Goal: Task Accomplishment & Management: Manage account settings

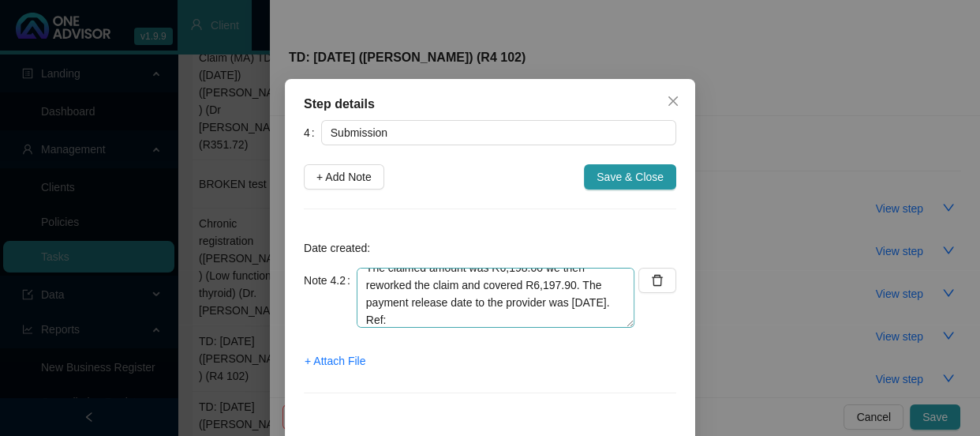
scroll to position [34, 0]
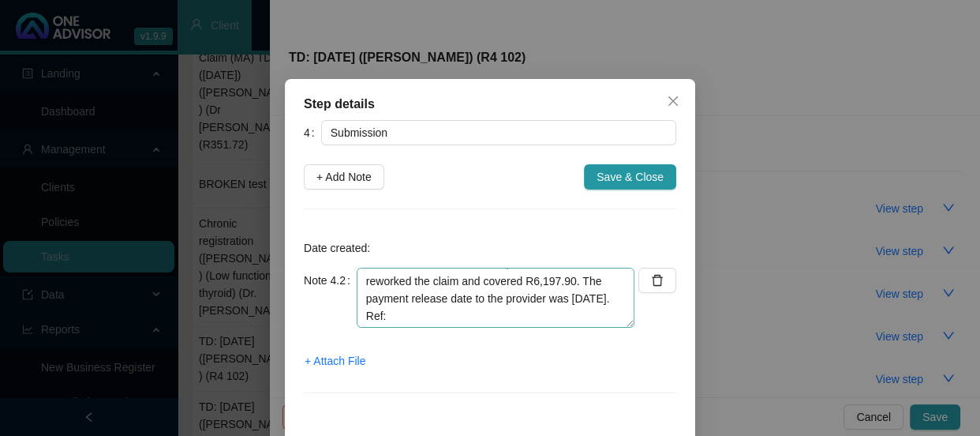
click at [466, 316] on textarea "Phoned DH, spoke to [PERSON_NAME] The claimed amount was R6,198.00 we then rewo…" at bounding box center [496, 297] width 278 height 60
click at [484, 315] on textarea "Phoned DH, spoke to [PERSON_NAME] The claimed amount was R6,198.00 we then rewo…" at bounding box center [496, 297] width 278 height 60
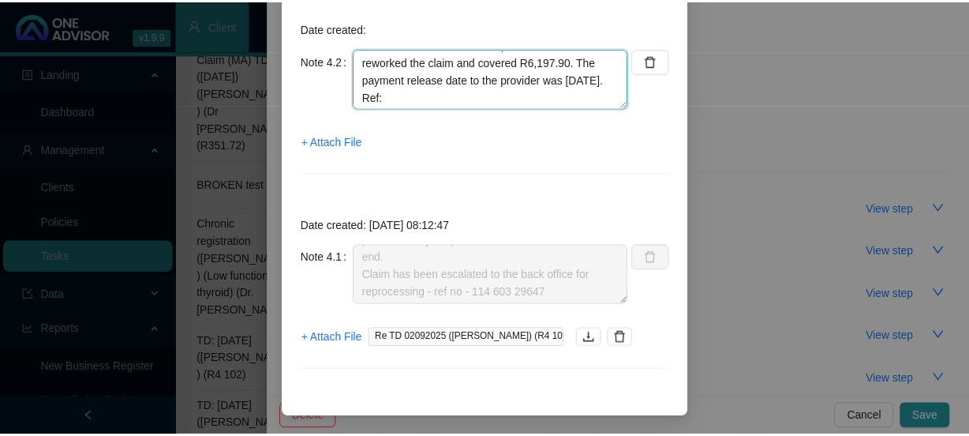
scroll to position [0, 0]
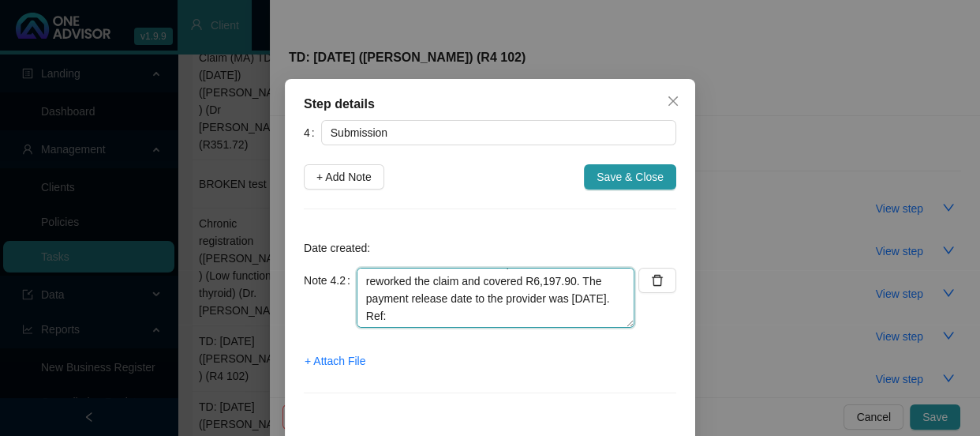
drag, startPoint x: 456, startPoint y: 315, endPoint x: 420, endPoint y: 307, distance: 37.1
click at [420, 307] on textarea "Phoned DH, spoke to [PERSON_NAME] The claimed amount was R6,198.00 we then rewo…" at bounding box center [496, 297] width 278 height 60
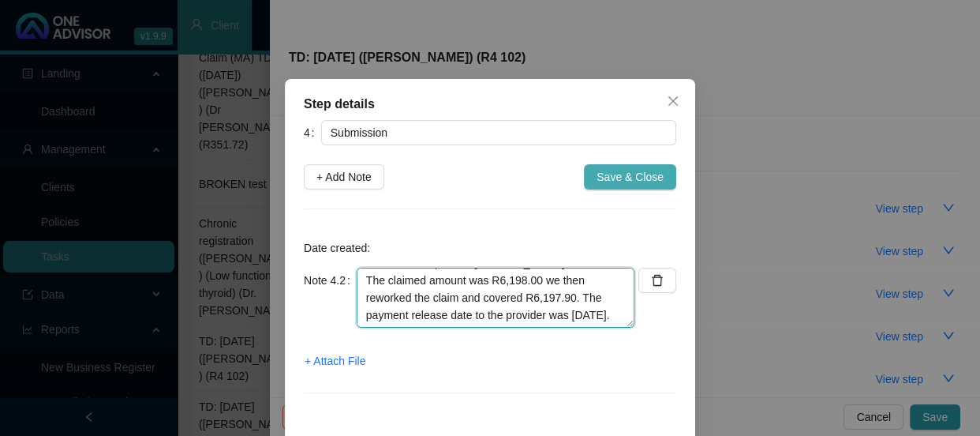
type textarea "Phoned DH, spoke to [PERSON_NAME] The claimed amount was R6,198.00 we then rewo…"
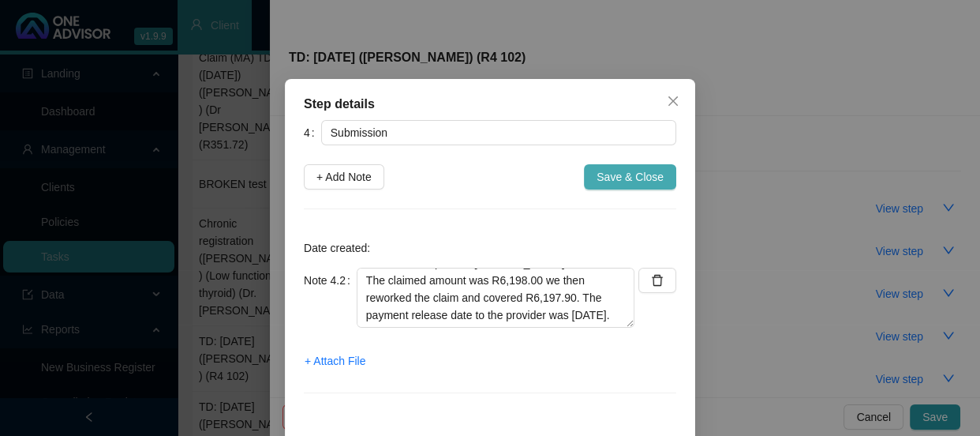
click at [615, 183] on span "Save & Close" at bounding box center [630, 176] width 67 height 17
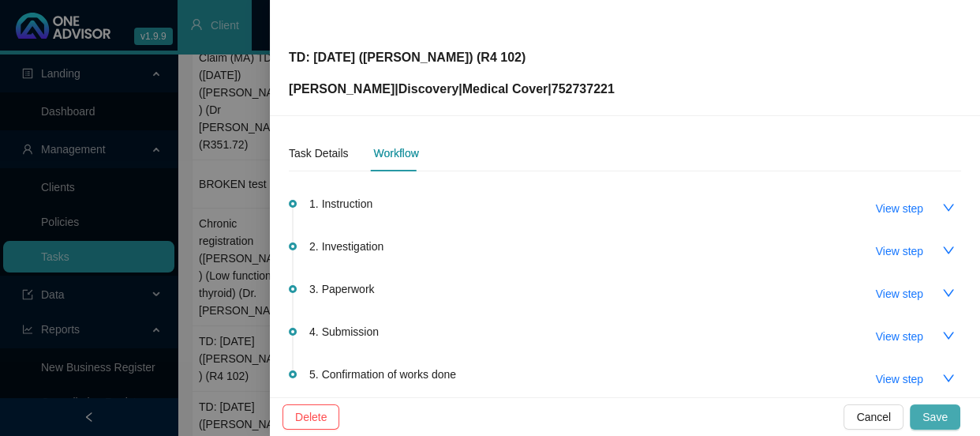
click at [939, 406] on button "Save" at bounding box center [935, 416] width 50 height 25
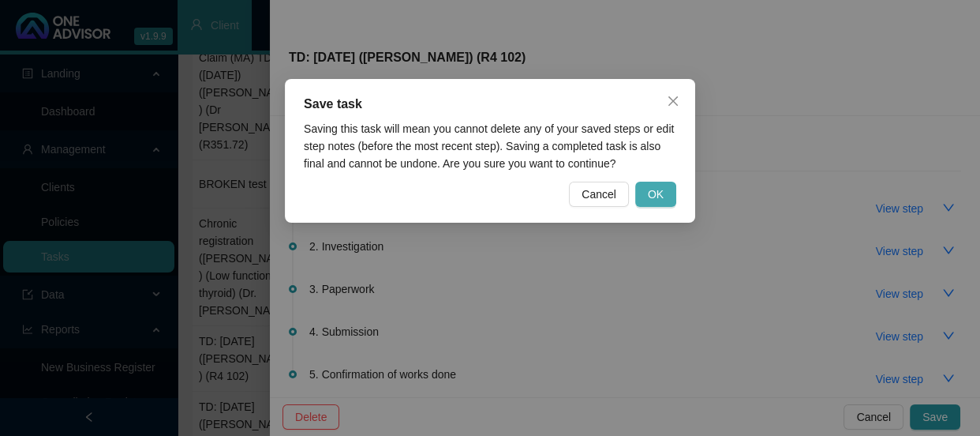
click at [665, 193] on button "OK" at bounding box center [655, 193] width 41 height 25
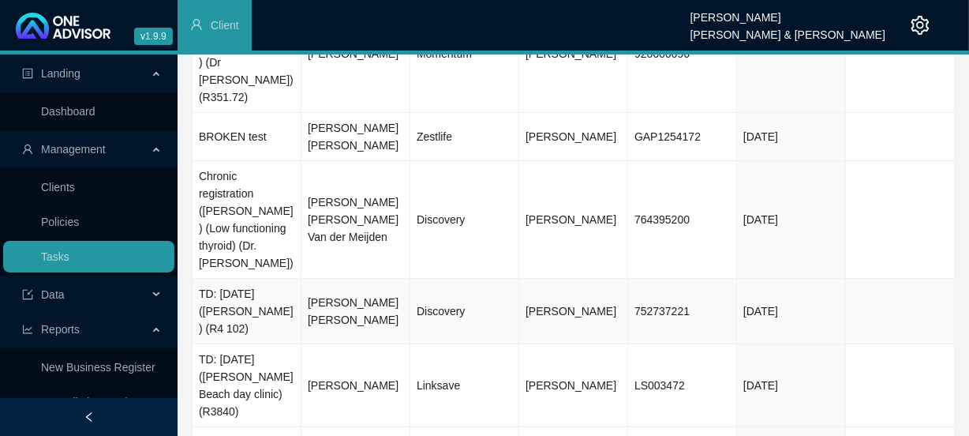
scroll to position [180, 0]
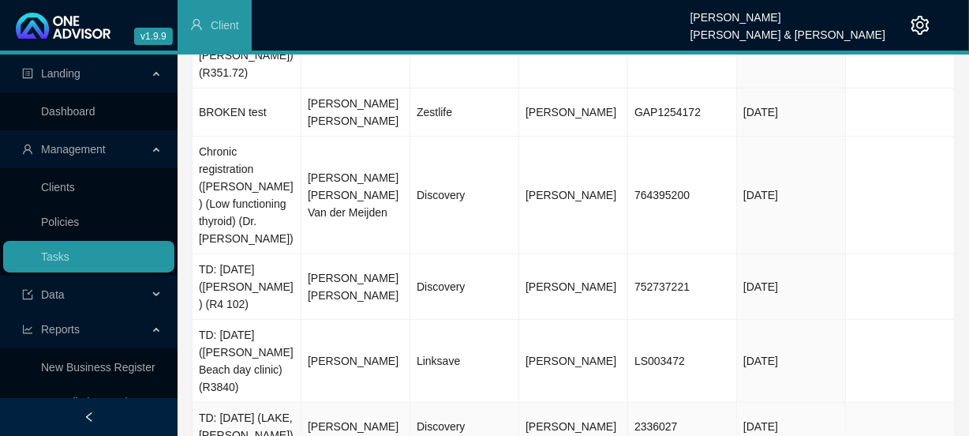
click at [361, 402] on td "[PERSON_NAME]" at bounding box center [355, 426] width 109 height 48
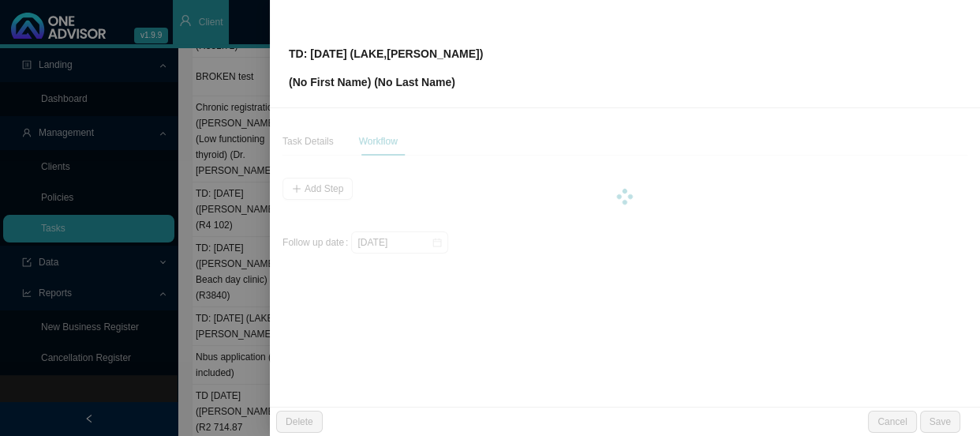
scroll to position [142, 0]
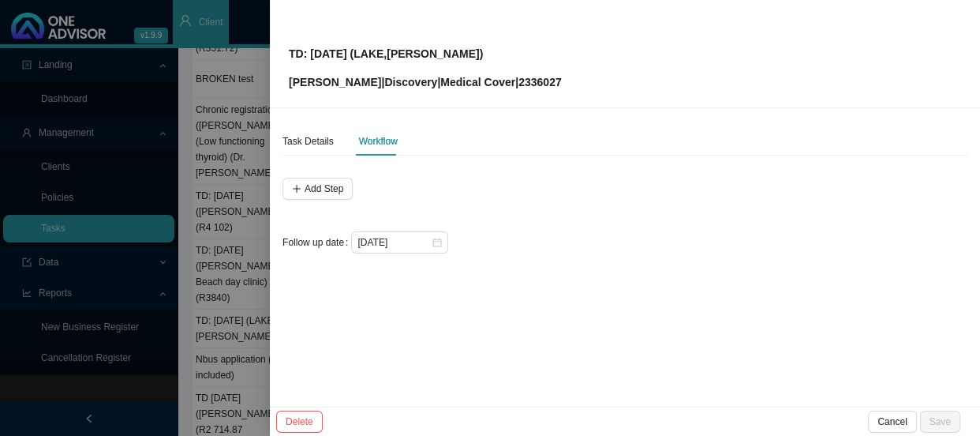
click at [238, 221] on div at bounding box center [490, 218] width 980 height 436
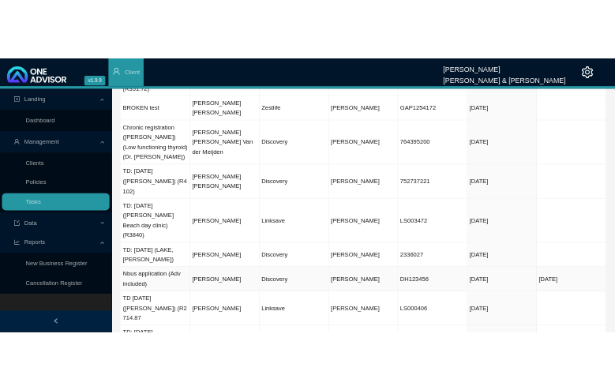
scroll to position [110, 0]
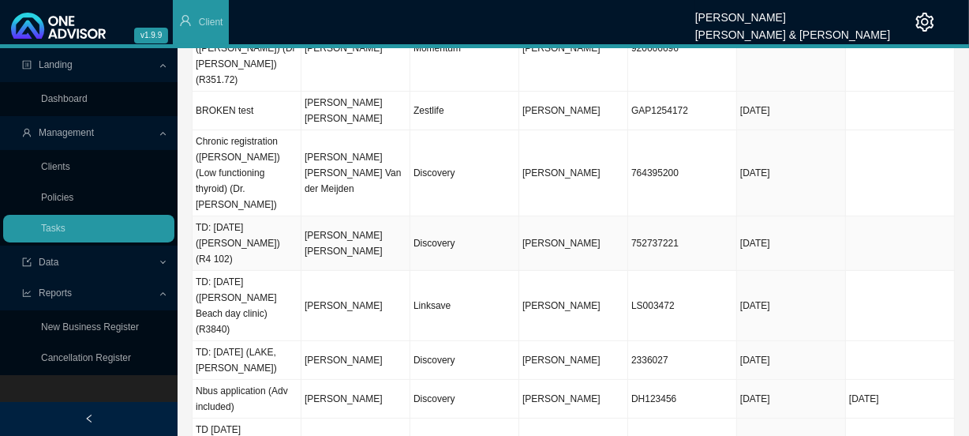
click at [370, 216] on td "[PERSON_NAME] [PERSON_NAME]" at bounding box center [355, 243] width 109 height 54
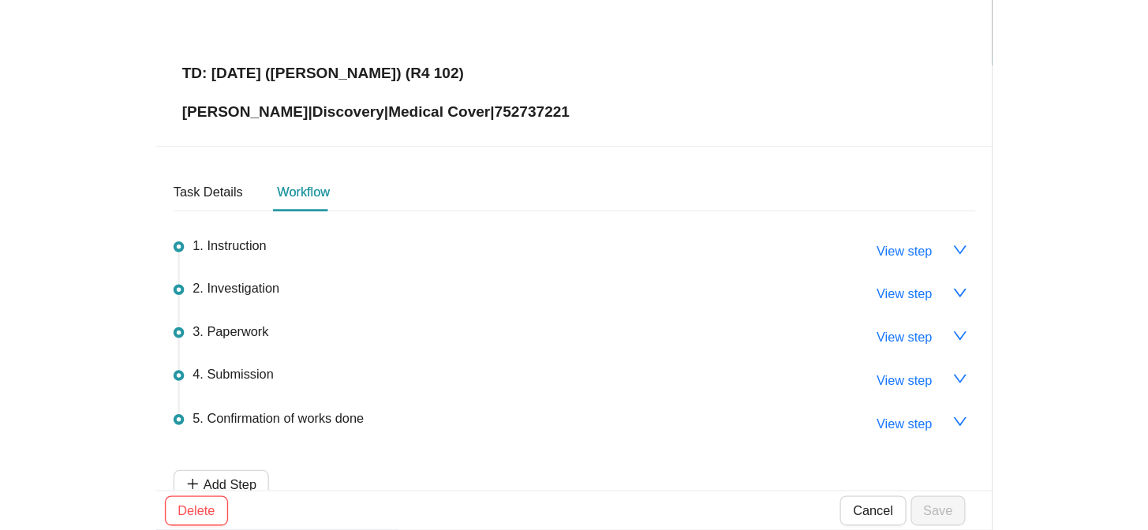
scroll to position [0, 0]
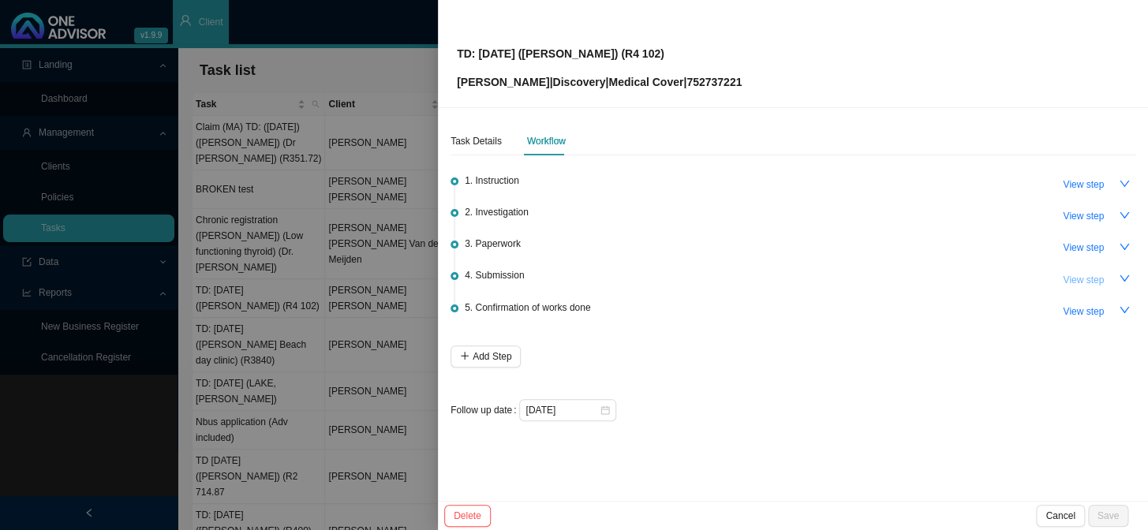
click at [979, 279] on span "View step" at bounding box center [1083, 280] width 41 height 16
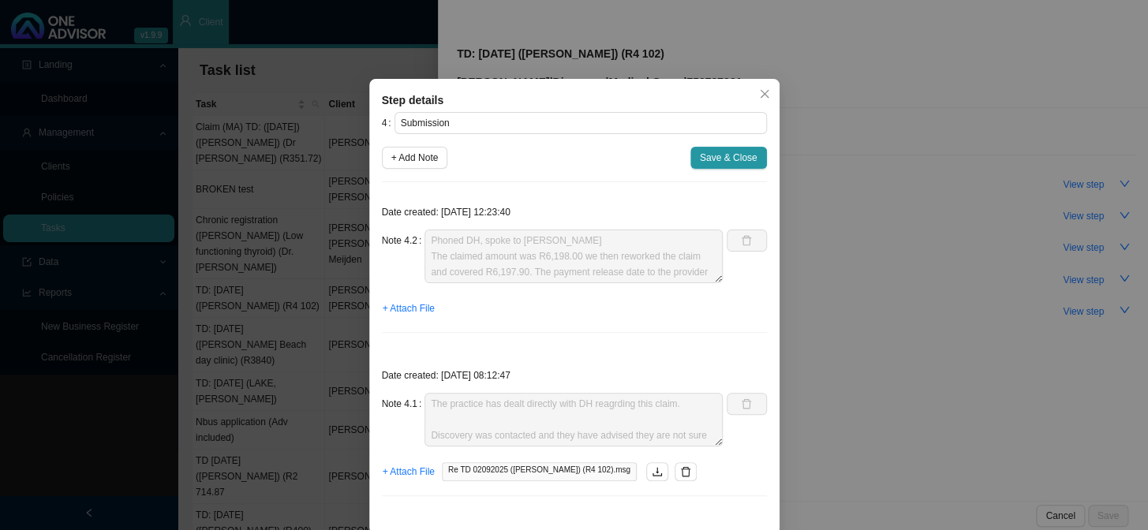
scroll to position [16, 0]
click at [883, 150] on div "Step details 4 Submission + Add Note Save & Close Date created: [DATE] 12:23:40…" at bounding box center [574, 265] width 1148 height 530
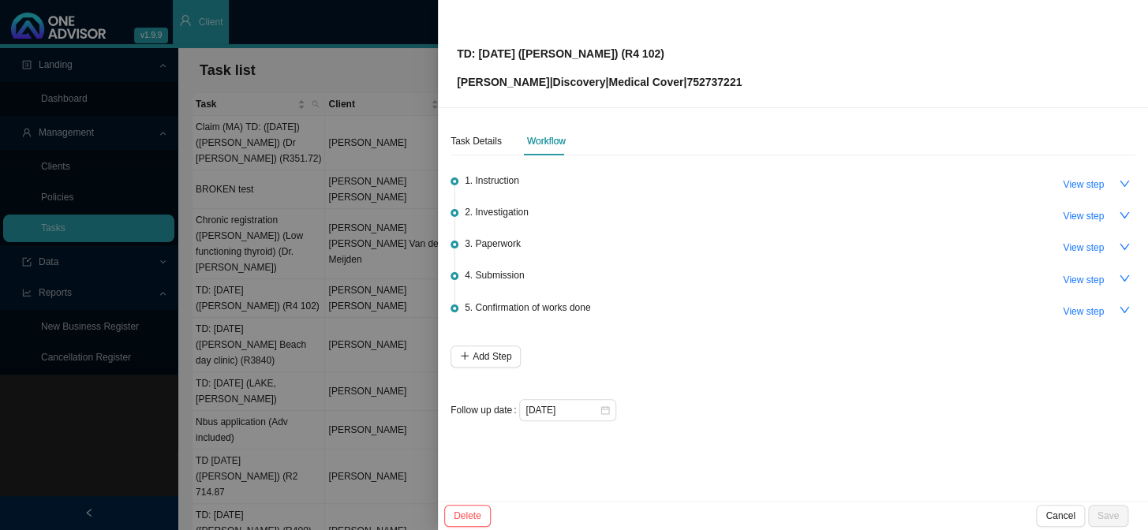
click at [354, 263] on div at bounding box center [574, 265] width 1148 height 530
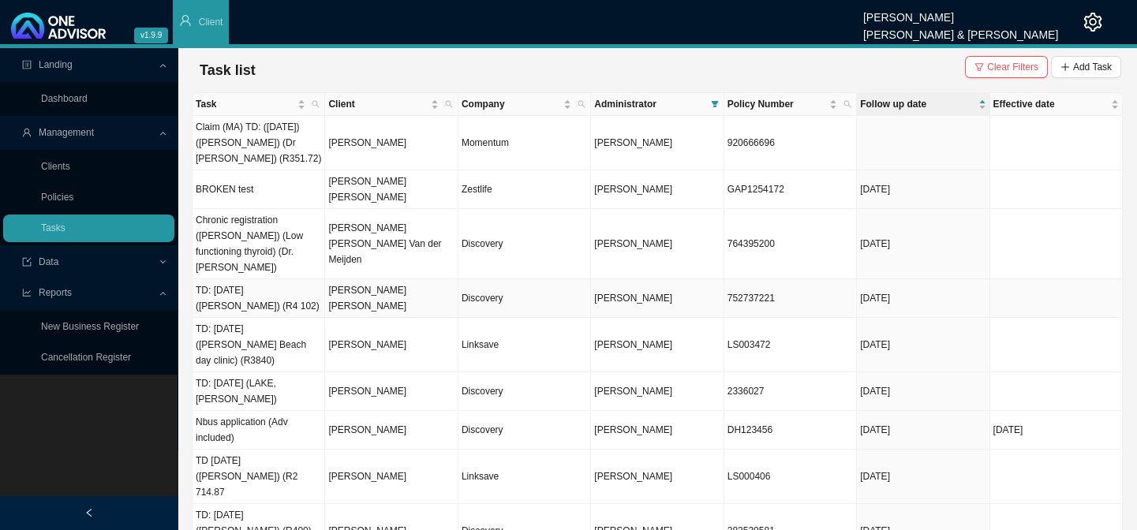
click at [400, 279] on td "[PERSON_NAME] [PERSON_NAME]" at bounding box center [391, 298] width 133 height 39
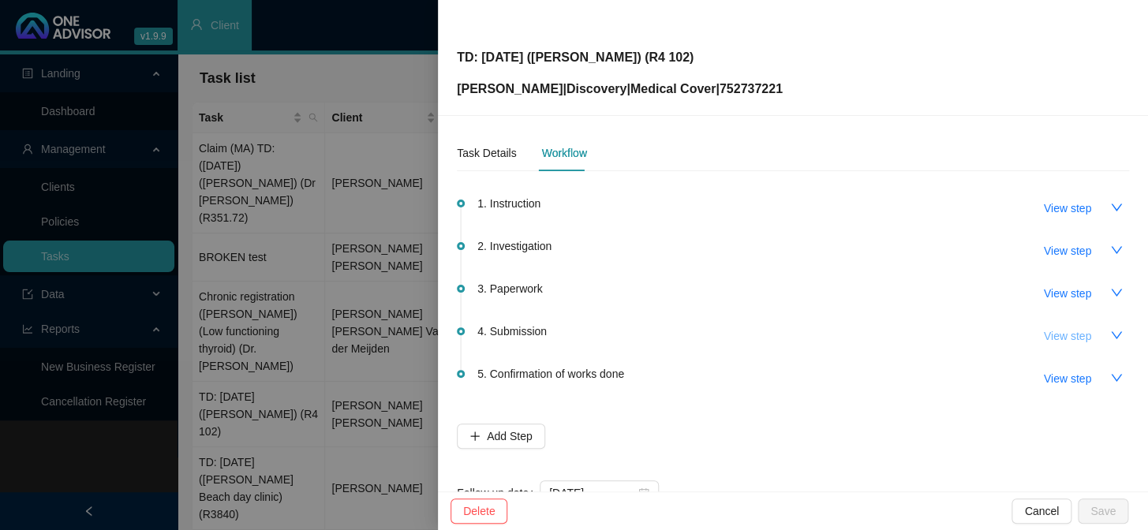
click at [979, 337] on span "View step" at bounding box center [1067, 335] width 47 height 17
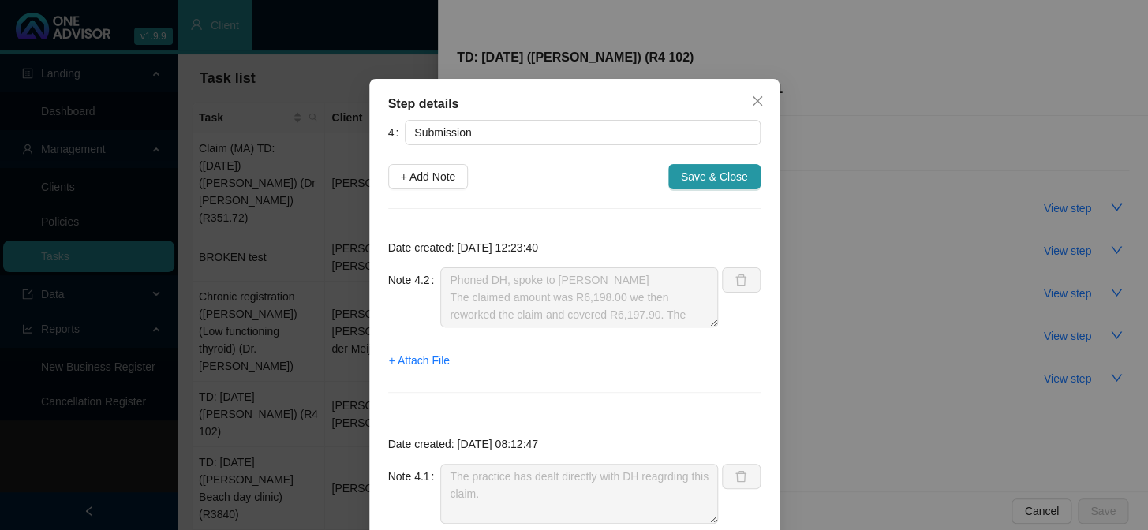
click at [826, 249] on div "Step details 4 Submission + Add Note Save & Close Date created: [DATE] 12:23:40…" at bounding box center [574, 265] width 1148 height 530
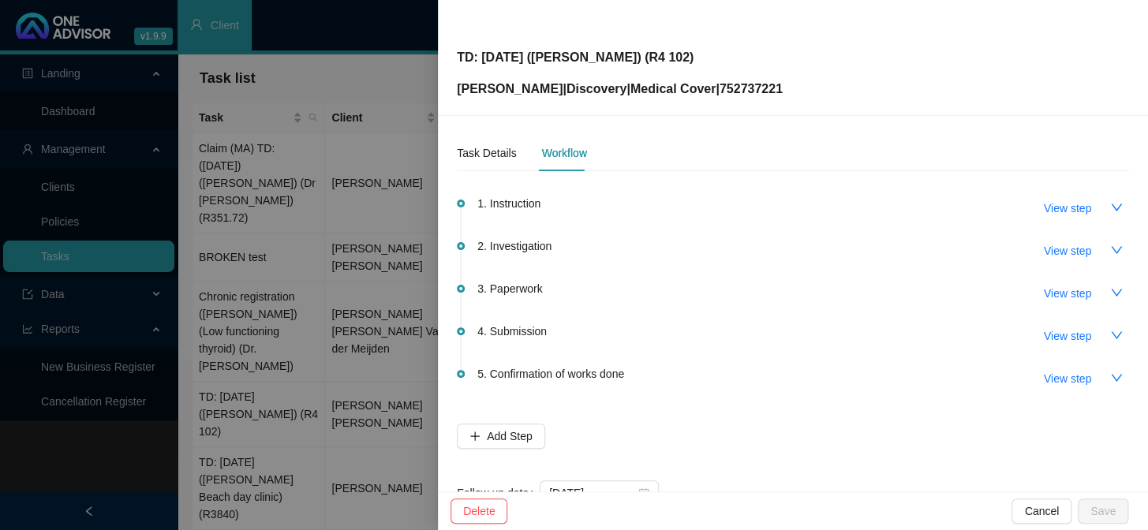
click at [979, 244] on span "View step" at bounding box center [1067, 250] width 47 height 17
type input "Investigation"
type textarea "[PERSON_NAME] [PERSON_NAME] & Partners Practice Number: 0544272 Email address: …"
type textarea "Phoned DH, Spoke to Dazree 752737221 The claim was short paid because codes 003…"
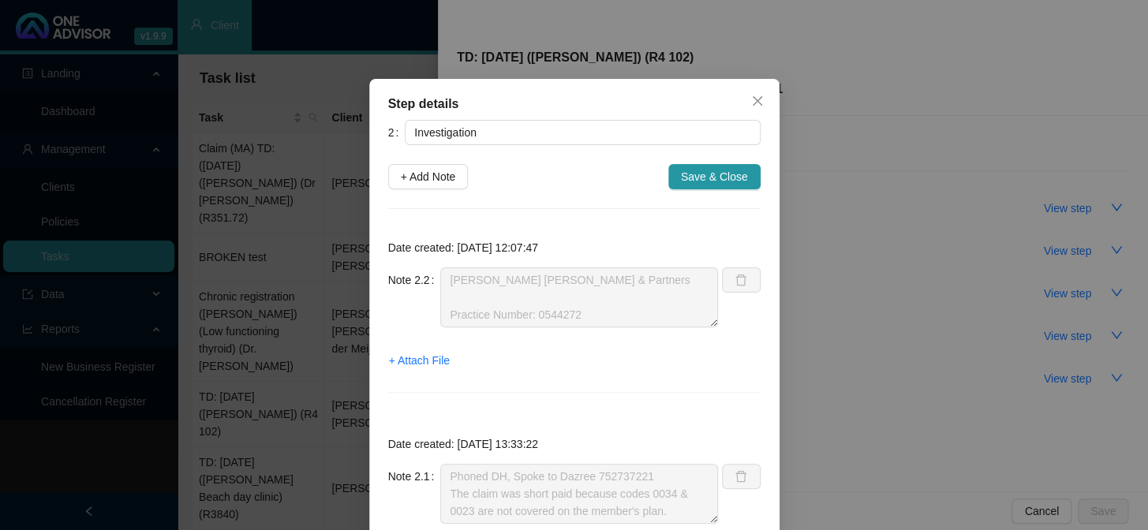
click at [979, 254] on div "Step details 2 Investigation + Add Note Save & Close Date created: [DATE] 12:07…" at bounding box center [574, 265] width 1148 height 530
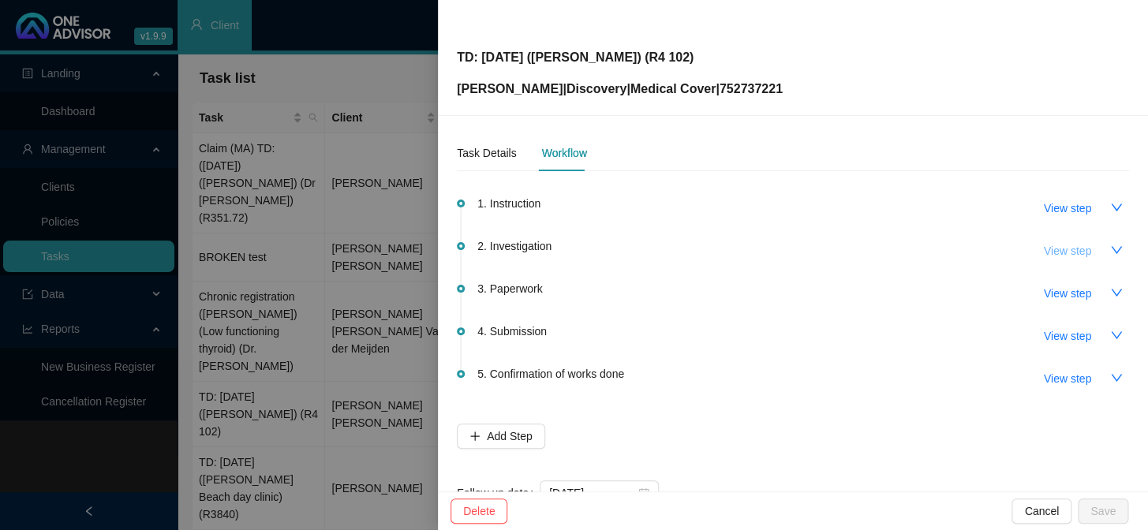
click at [979, 256] on span "View step" at bounding box center [1067, 250] width 47 height 17
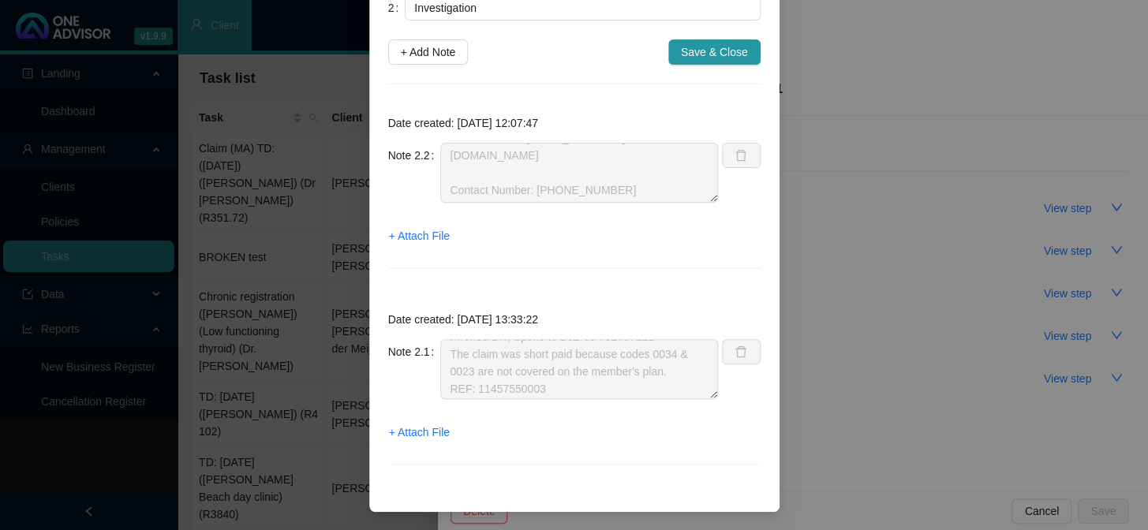
scroll to position [17, 0]
click at [911, 317] on div "Step details 2 Investigation + Add Note Save & Close Date created: [DATE] 12:07…" at bounding box center [574, 265] width 1148 height 530
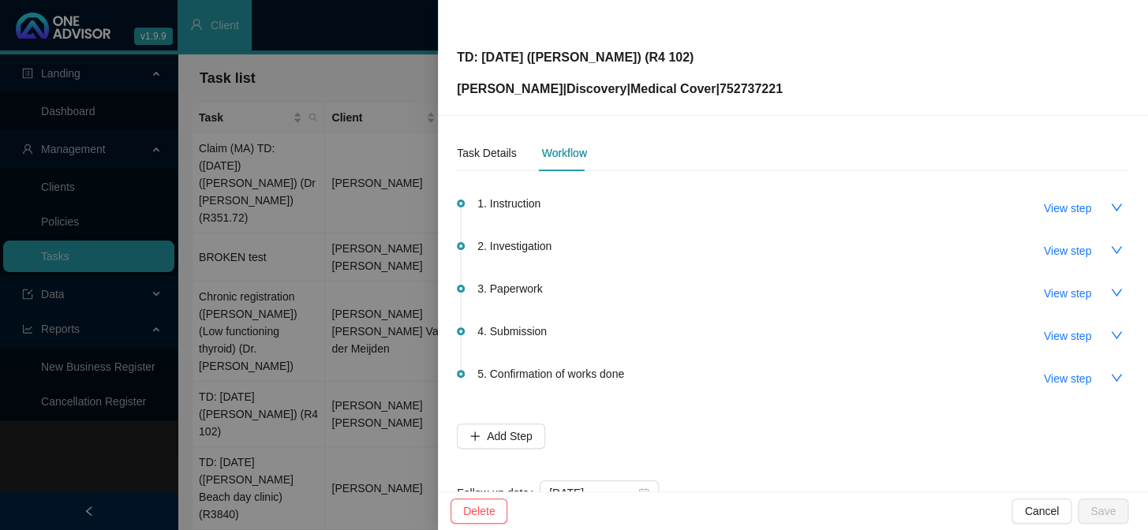
scroll to position [46, 0]
click at [979, 213] on span "View step" at bounding box center [1067, 208] width 47 height 17
type input "Instruction"
type textarea "Jo checked CTH and saw that there were two claim lines rejected as 'Your plan d…"
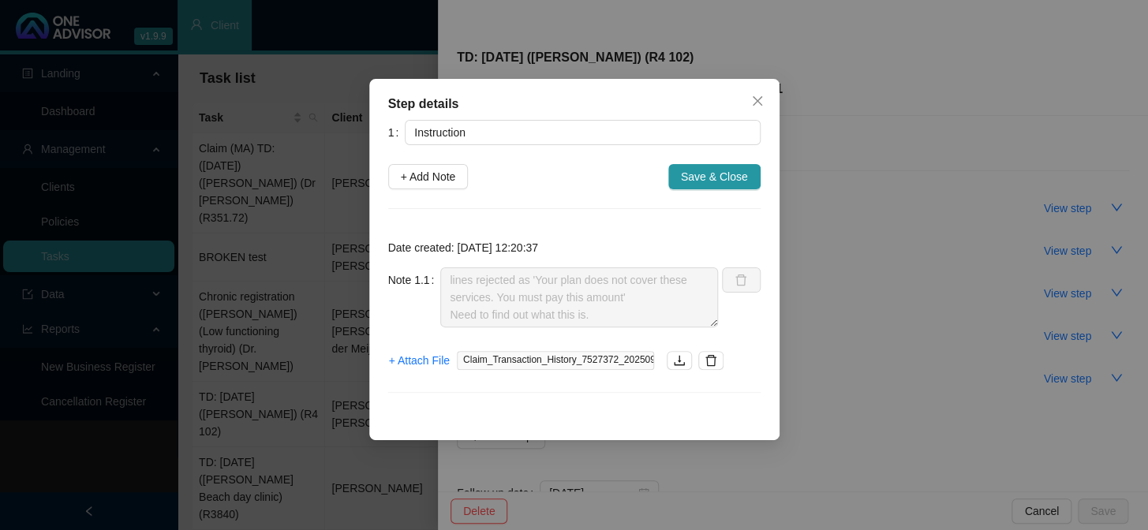
scroll to position [17, 0]
click at [678, 365] on icon "download" at bounding box center [679, 361] width 10 height 10
click at [979, 352] on div "Step details 1 Instruction + Add Note Save & Close Date created: [DATE] 12:20:3…" at bounding box center [574, 265] width 1148 height 530
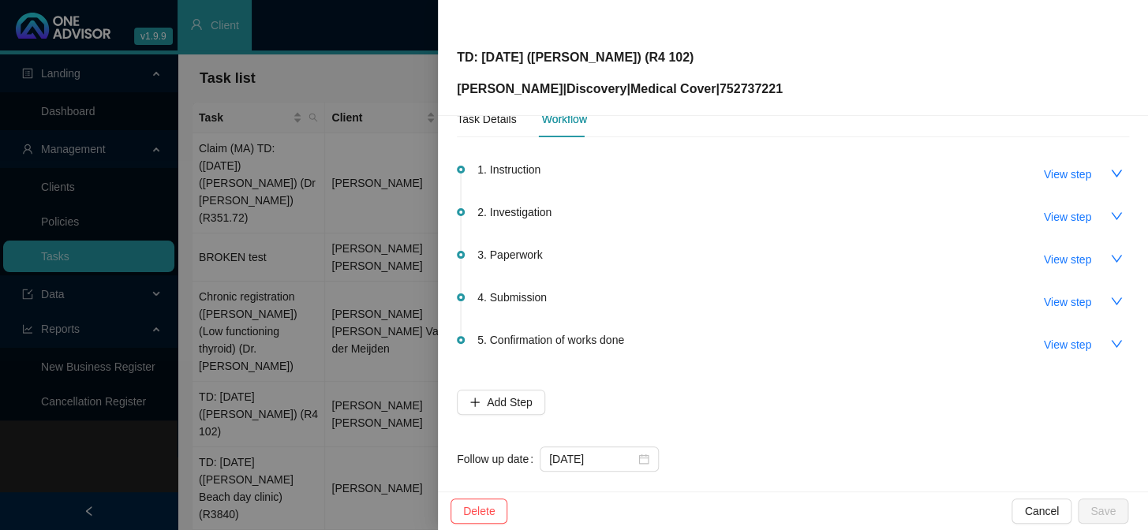
scroll to position [50, 0]
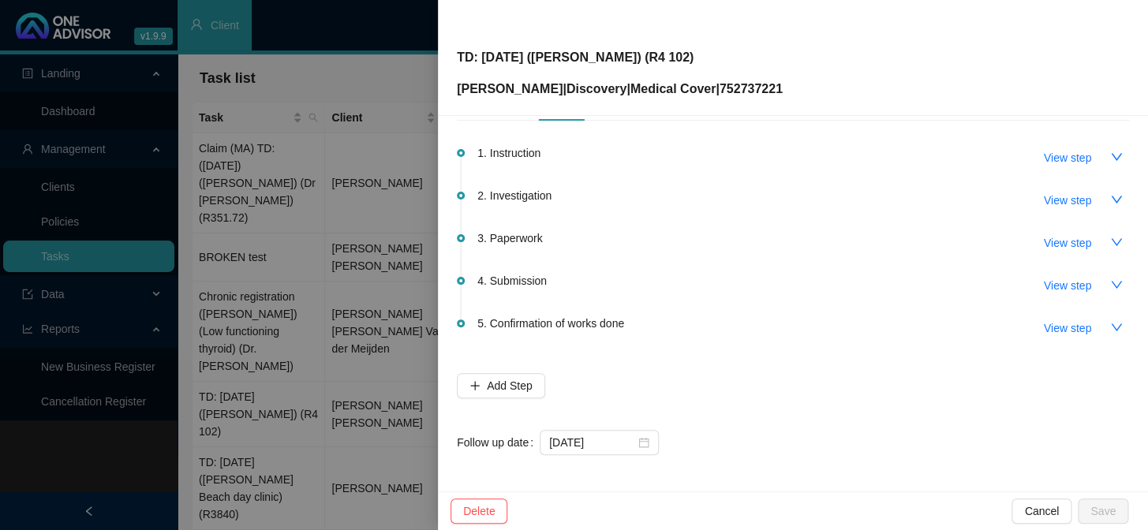
click at [410, 316] on div at bounding box center [574, 265] width 1148 height 530
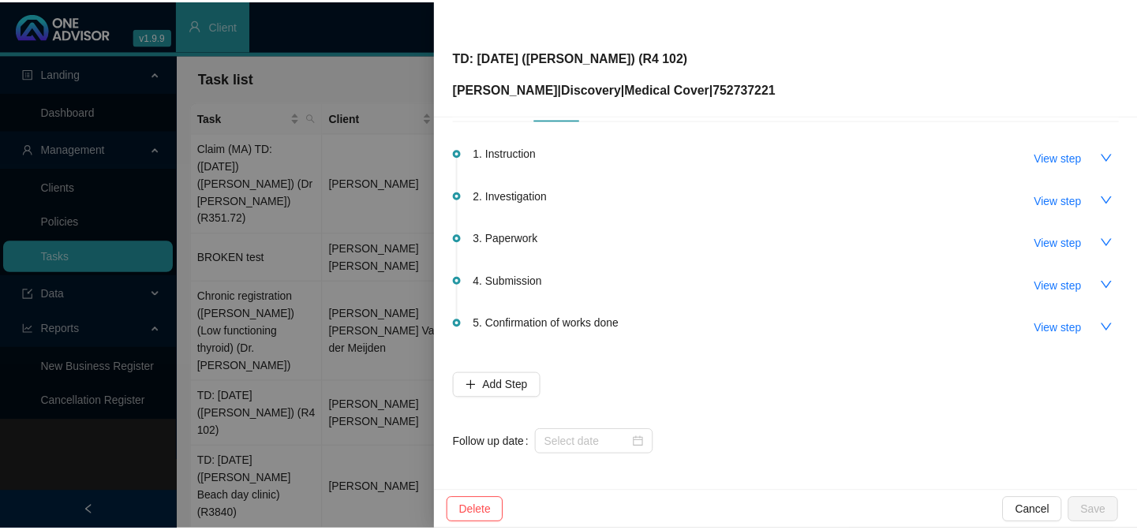
scroll to position [0, 0]
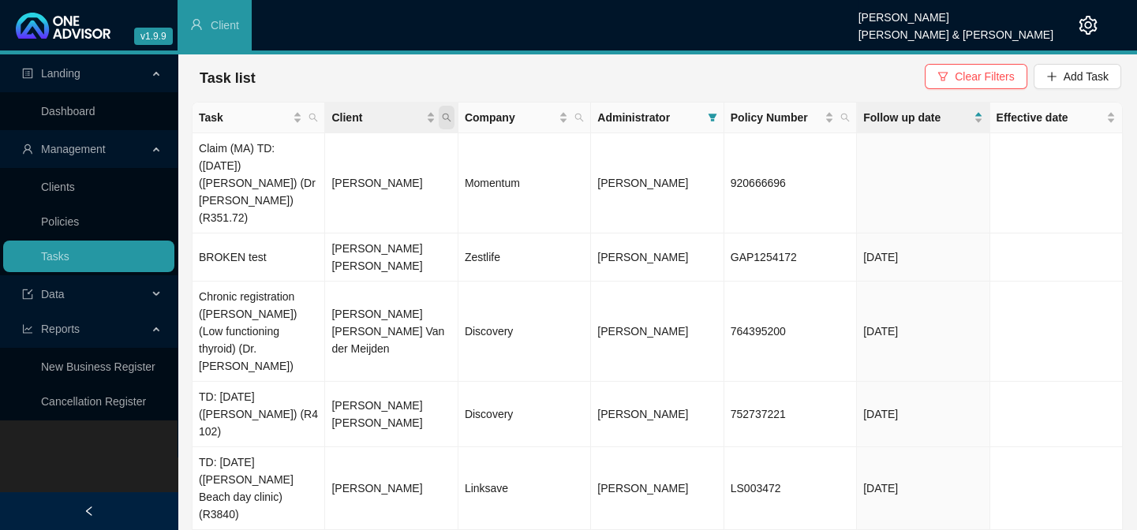
click at [450, 114] on icon "search" at bounding box center [446, 117] width 9 height 9
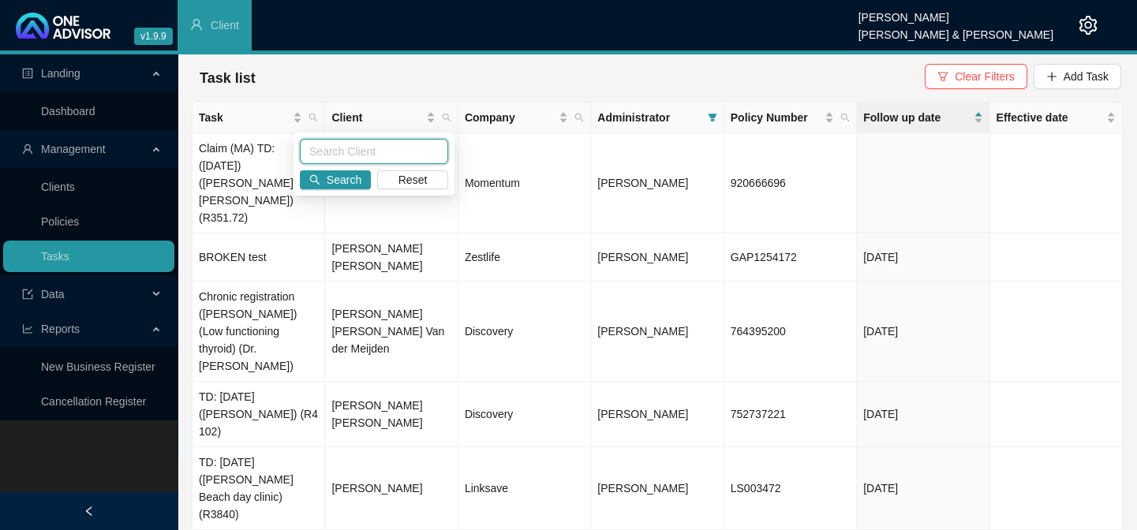
click at [359, 146] on input "text" at bounding box center [374, 151] width 148 height 25
type input "[PERSON_NAME]"
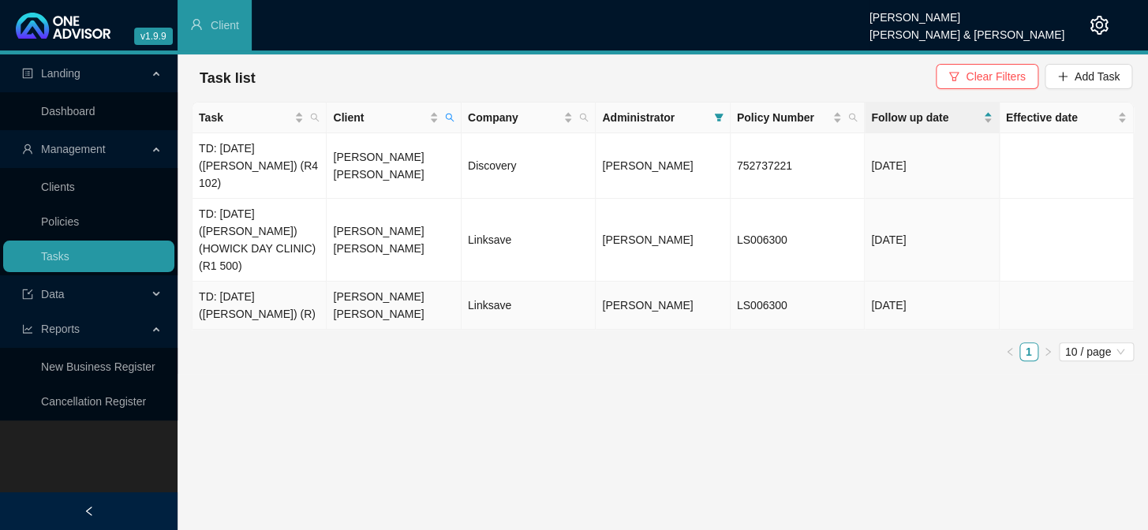
click at [372, 282] on td "[PERSON_NAME] [PERSON_NAME]" at bounding box center [394, 306] width 134 height 48
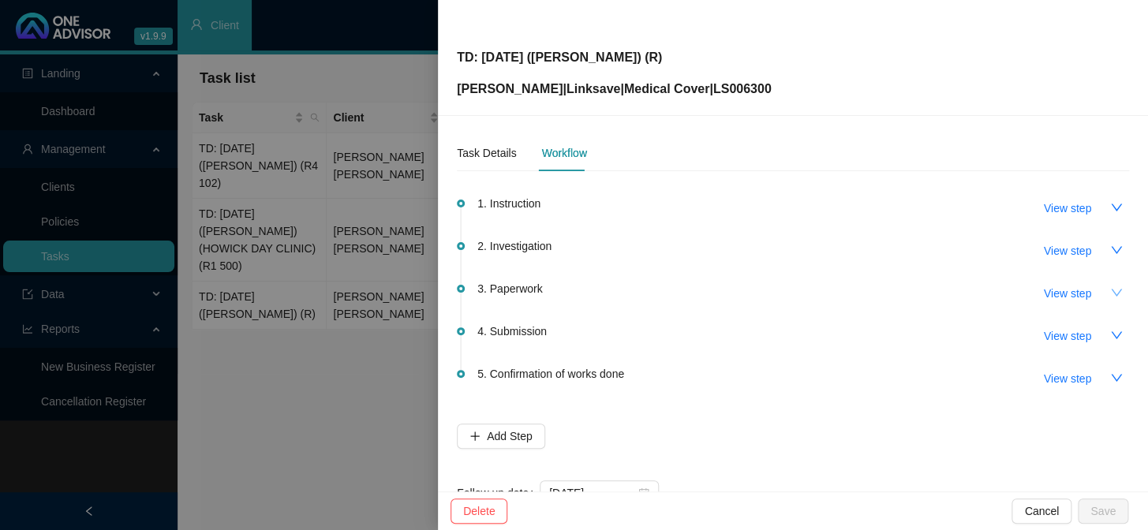
click at [979, 292] on icon "down" at bounding box center [1116, 292] width 13 height 13
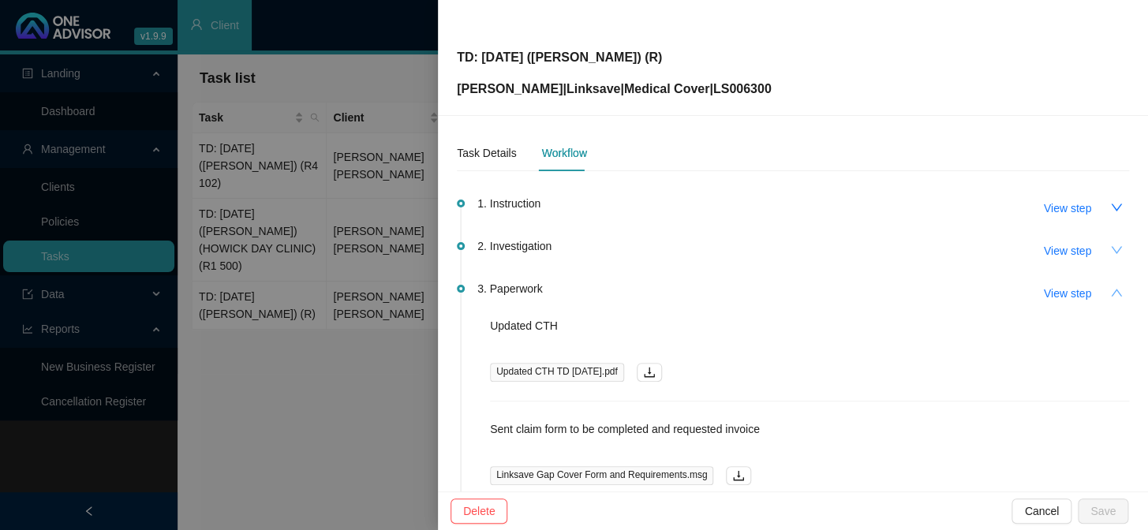
click at [979, 251] on icon "down" at bounding box center [1116, 250] width 13 height 13
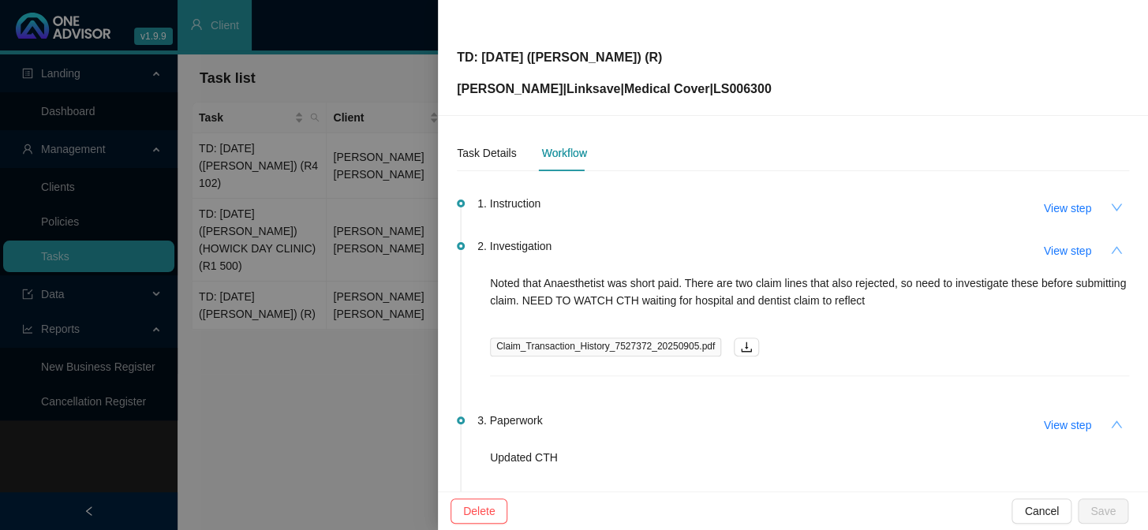
click at [979, 205] on icon "down" at bounding box center [1116, 207] width 13 height 13
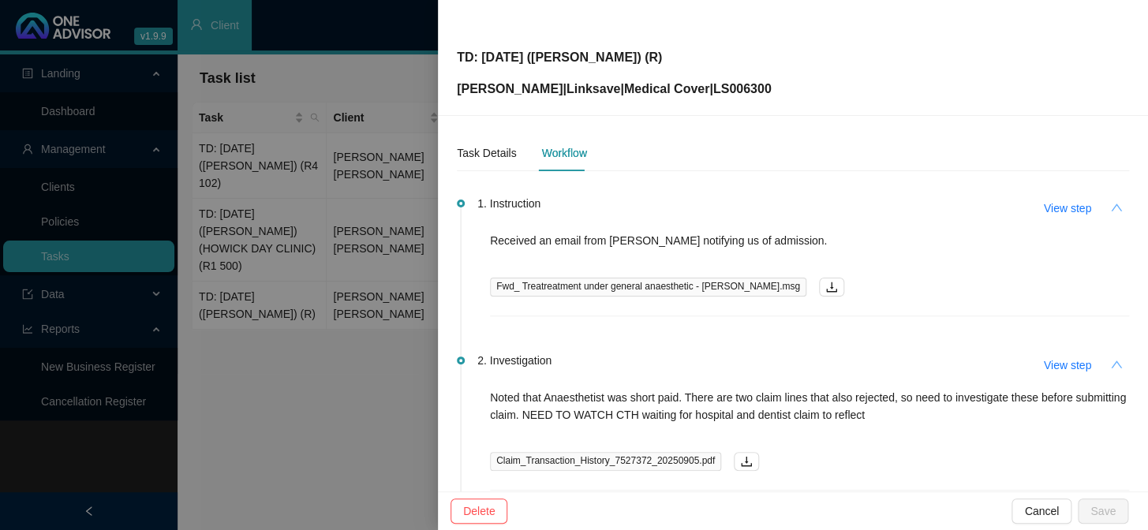
click at [979, 208] on icon "up" at bounding box center [1116, 207] width 11 height 7
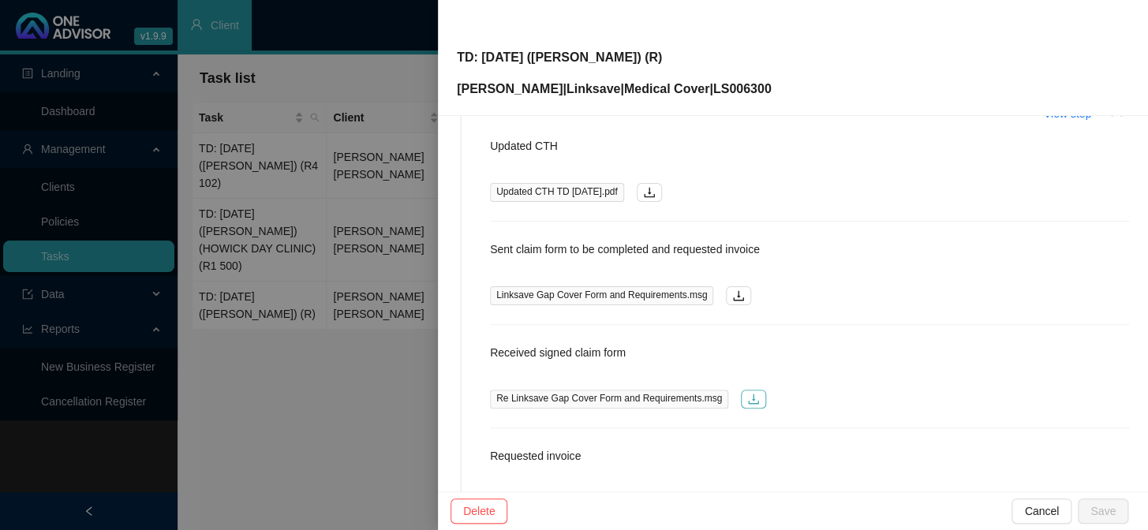
scroll to position [286, 0]
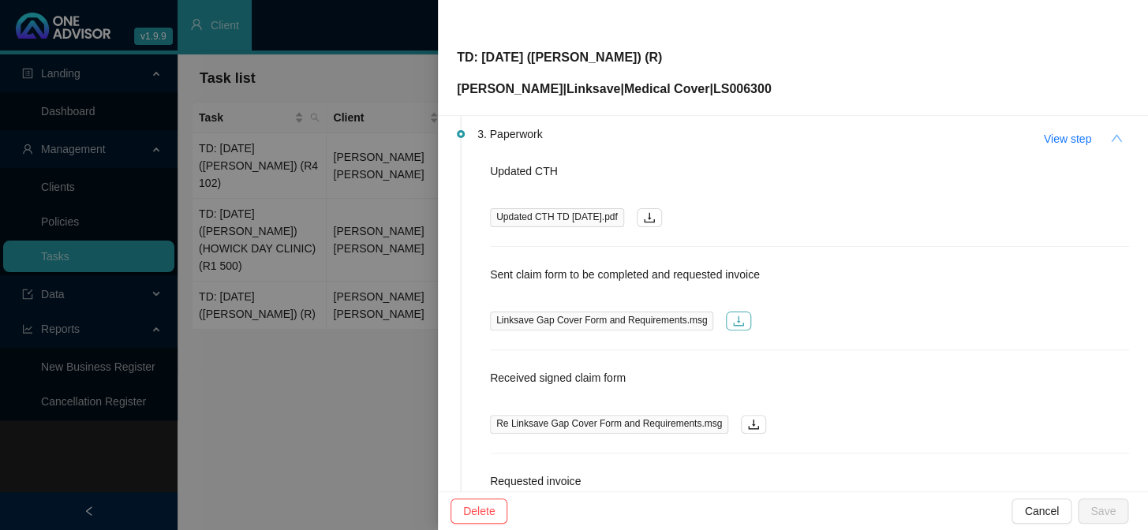
click at [733, 326] on button "button" at bounding box center [738, 321] width 25 height 19
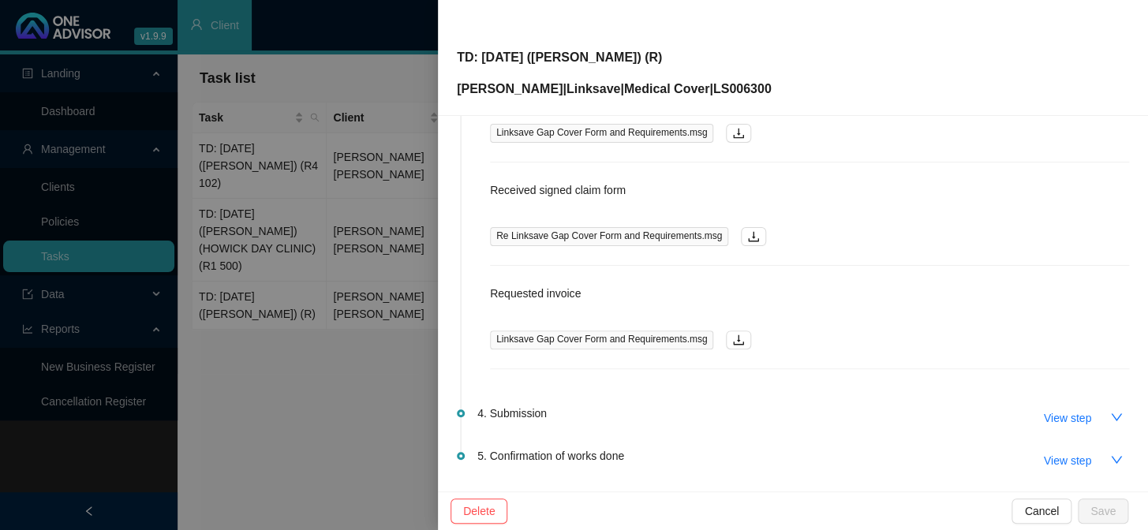
scroll to position [463, 0]
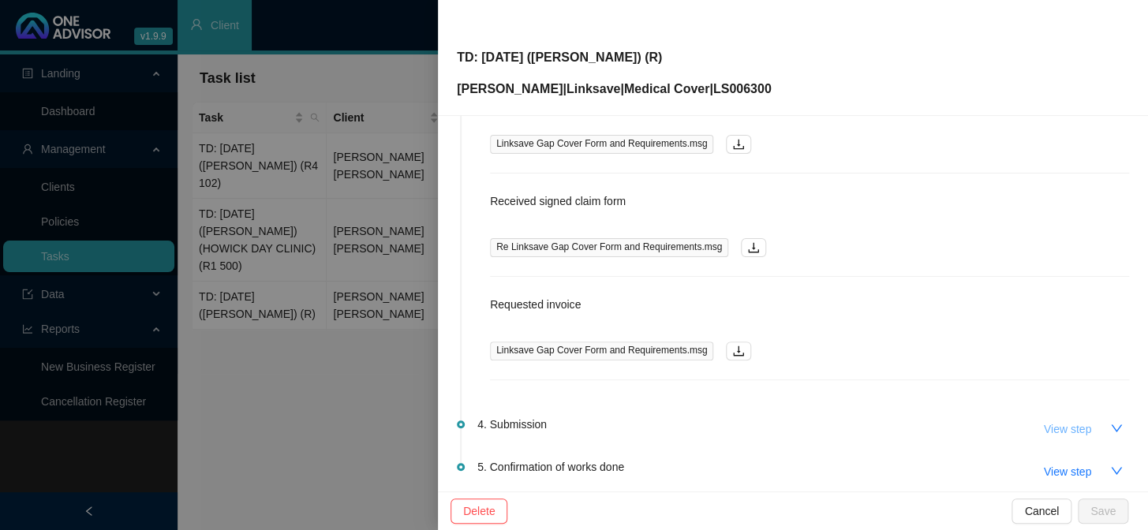
click at [979, 426] on span "View step" at bounding box center [1067, 429] width 47 height 17
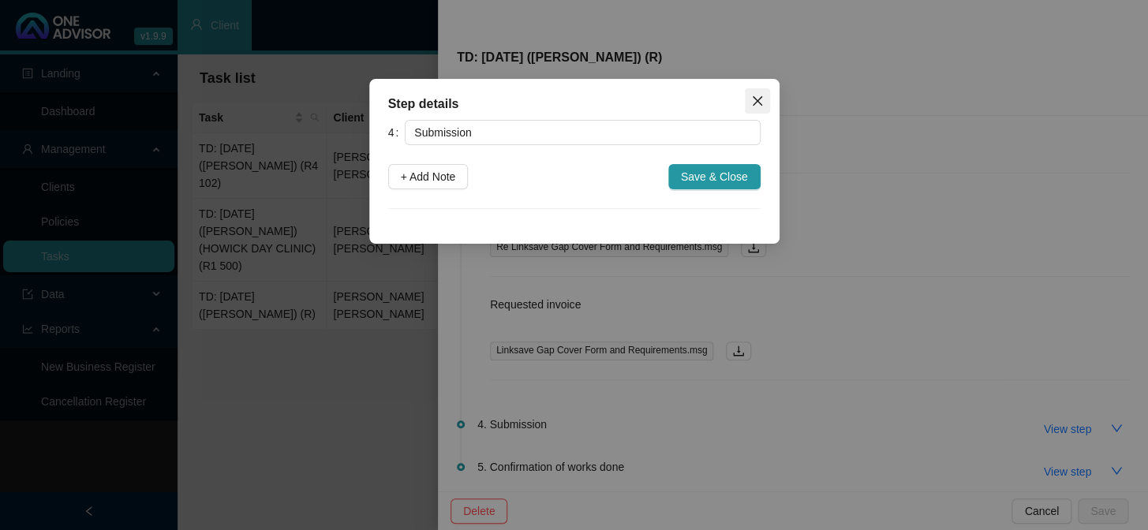
click at [757, 98] on icon "close" at bounding box center [757, 101] width 13 height 13
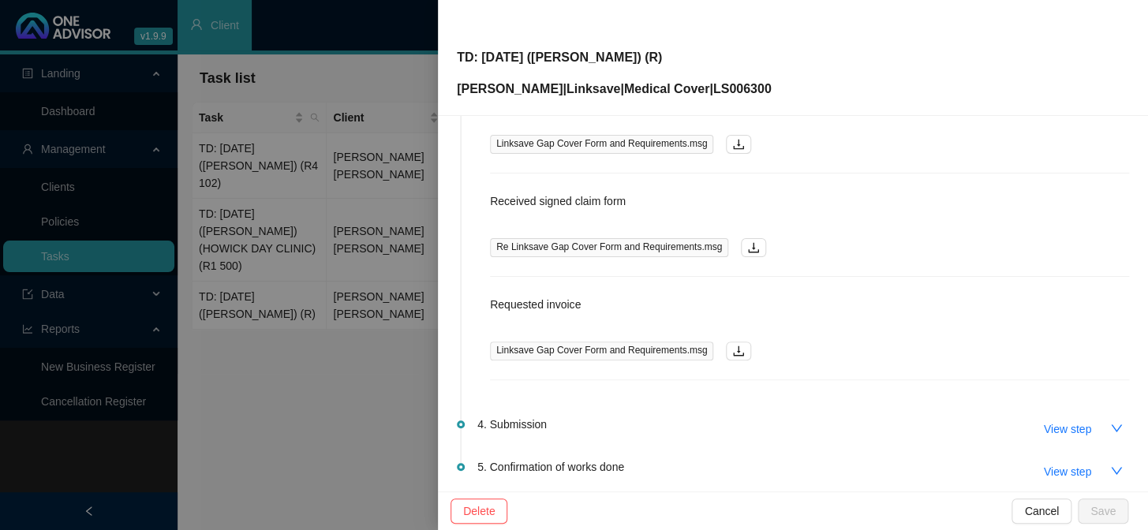
click at [141, 312] on div at bounding box center [574, 265] width 1148 height 530
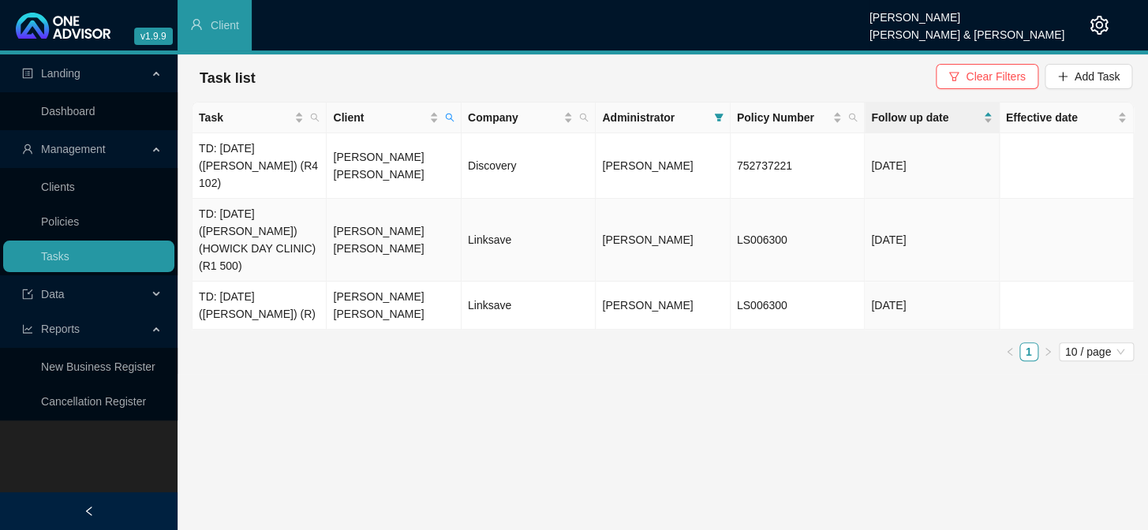
click at [392, 210] on td "[PERSON_NAME] [PERSON_NAME]" at bounding box center [394, 240] width 134 height 83
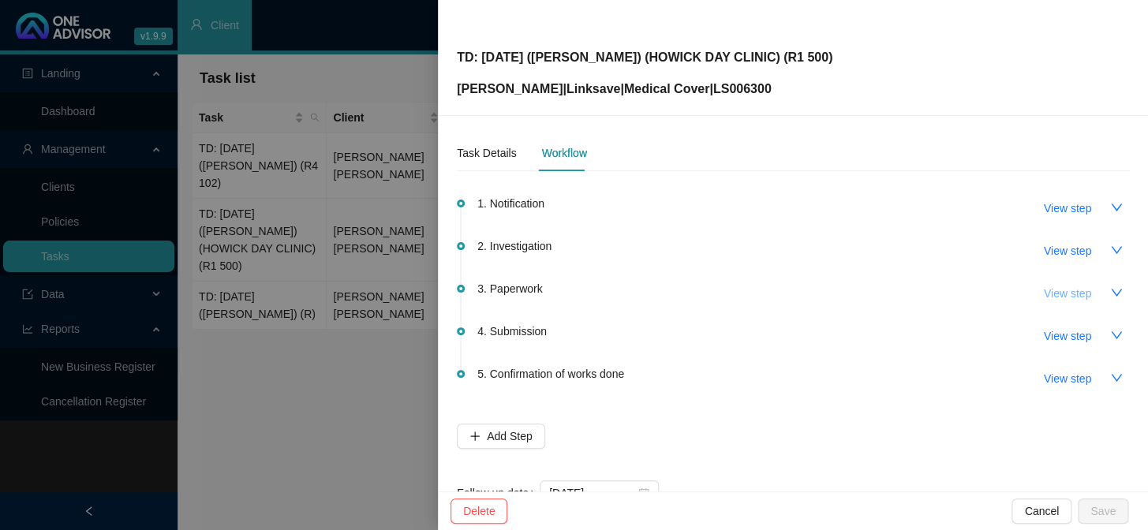
click at [979, 290] on button "View step" at bounding box center [1067, 293] width 73 height 25
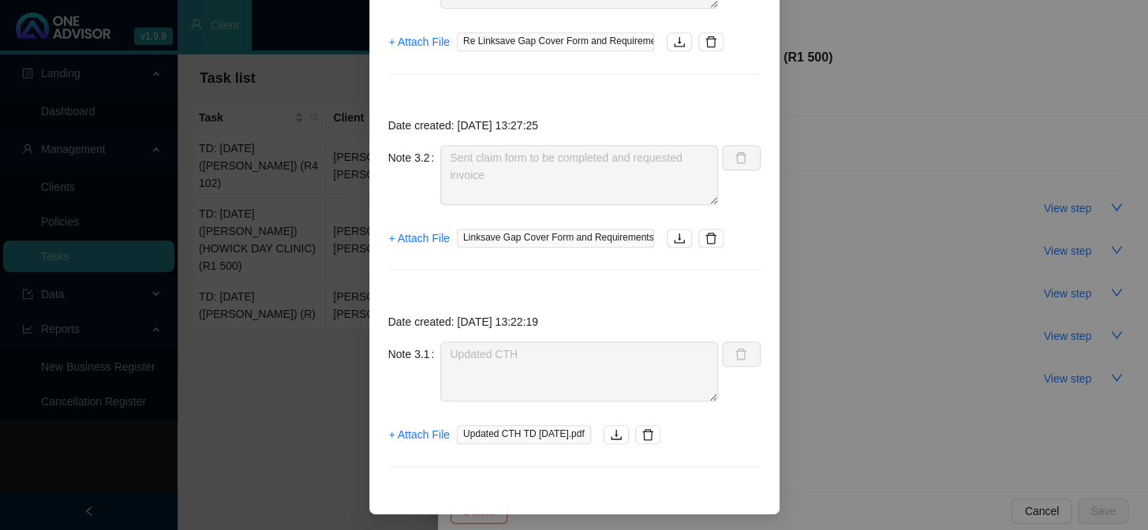
scroll to position [517, 0]
click at [842, 258] on div "Step details 3 Paperwork + Add Note Save & Close Date created: [DATE] 10:40:54 …" at bounding box center [574, 265] width 1148 height 530
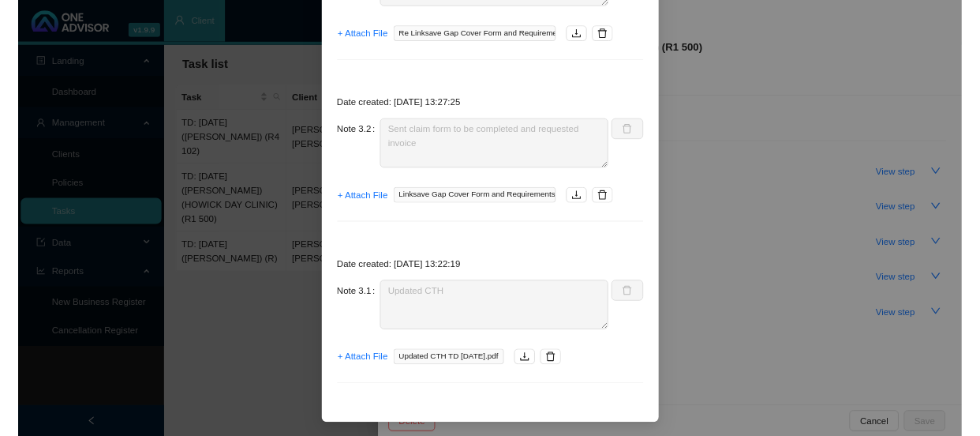
scroll to position [438, 0]
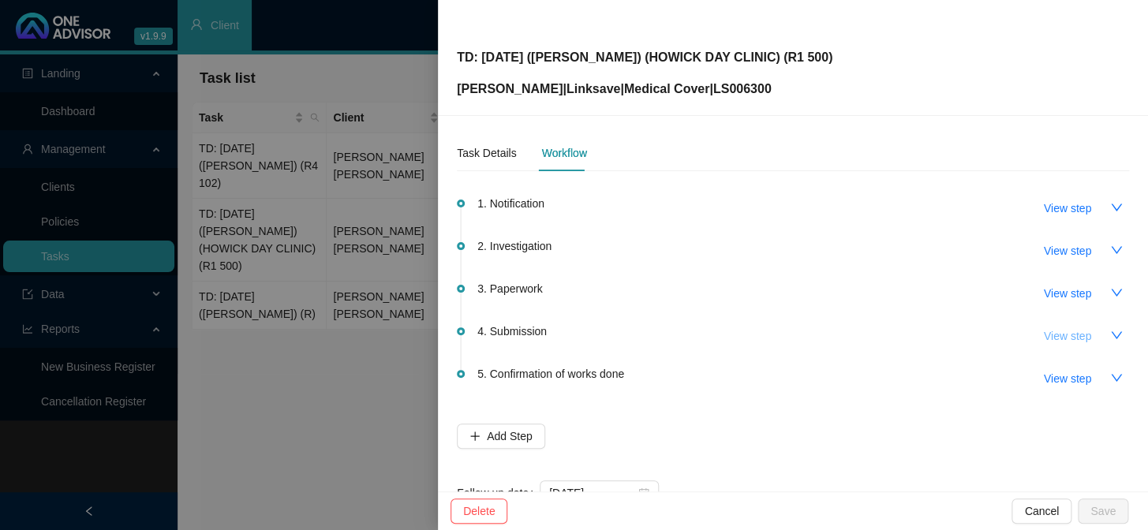
click at [979, 331] on span "View step" at bounding box center [1067, 335] width 47 height 17
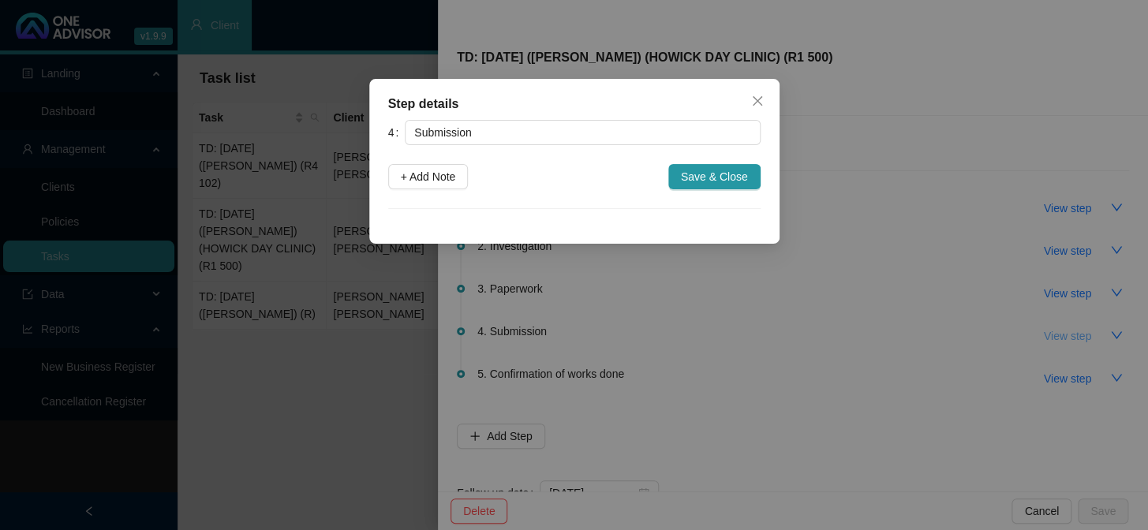
click at [979, 331] on div "Step details 4 Submission + Add Note Save & Close Cancel OK" at bounding box center [574, 265] width 1148 height 530
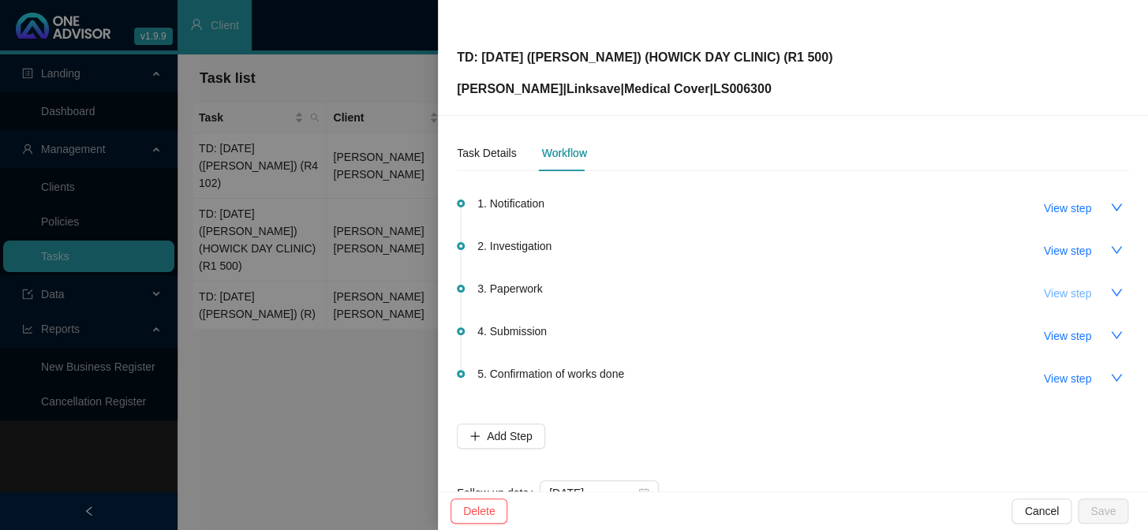
click at [979, 305] on button "View step" at bounding box center [1067, 293] width 73 height 25
type input "Paperwork"
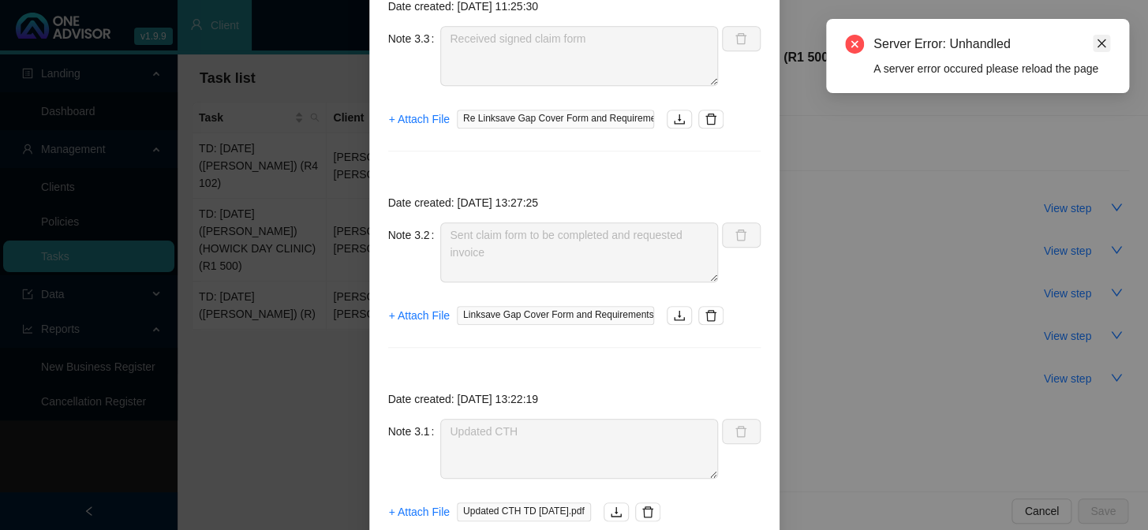
click at [979, 43] on icon "close" at bounding box center [1101, 43] width 11 height 11
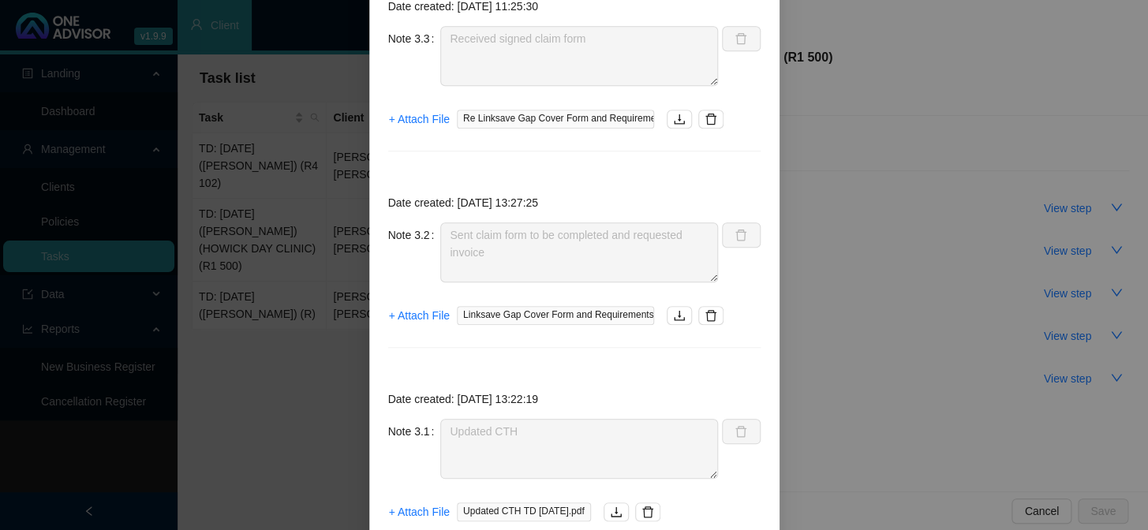
click at [885, 354] on div "Step details 3 Paperwork + Add Note Save & Close Date created: [DATE] 10:40:54 …" at bounding box center [574, 265] width 1148 height 530
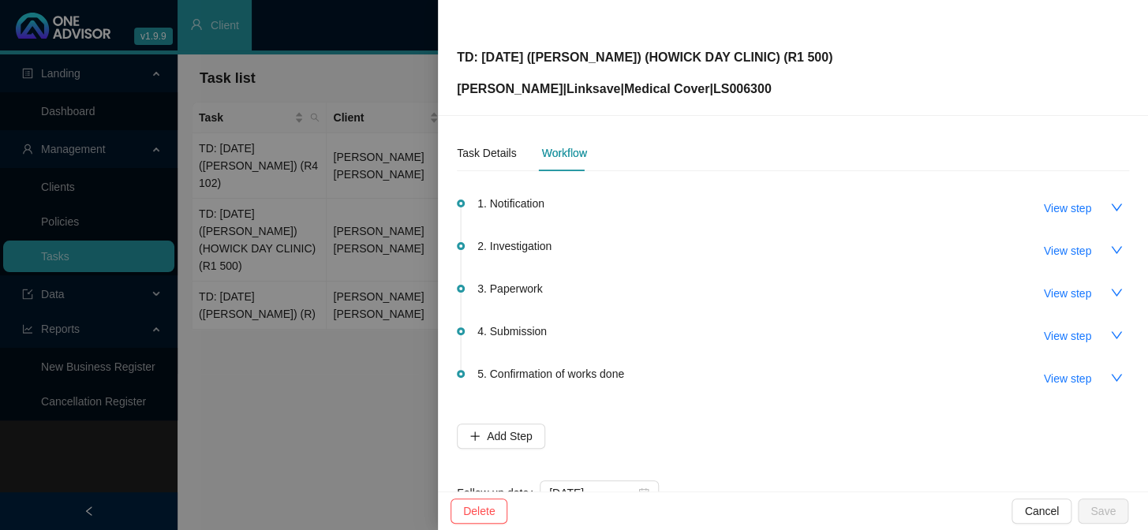
click at [348, 297] on div at bounding box center [574, 265] width 1148 height 530
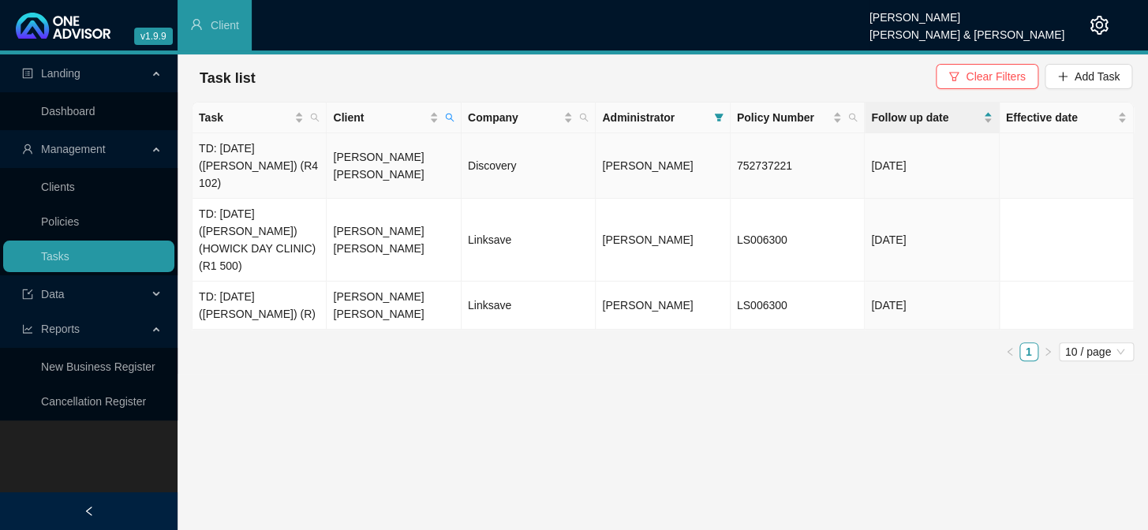
click at [574, 151] on td "Discovery" at bounding box center [529, 165] width 134 height 65
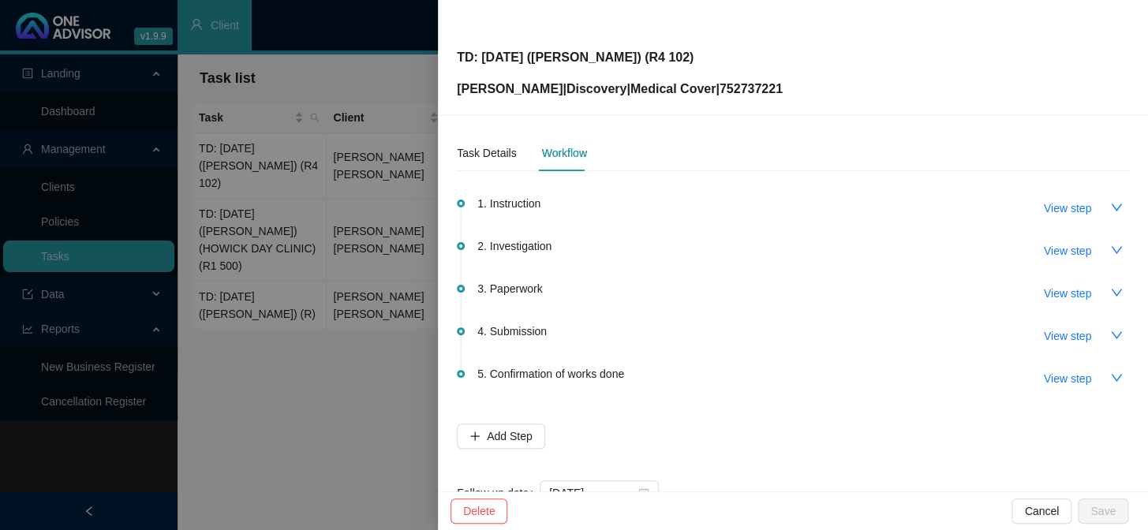
click at [359, 339] on div at bounding box center [574, 265] width 1148 height 530
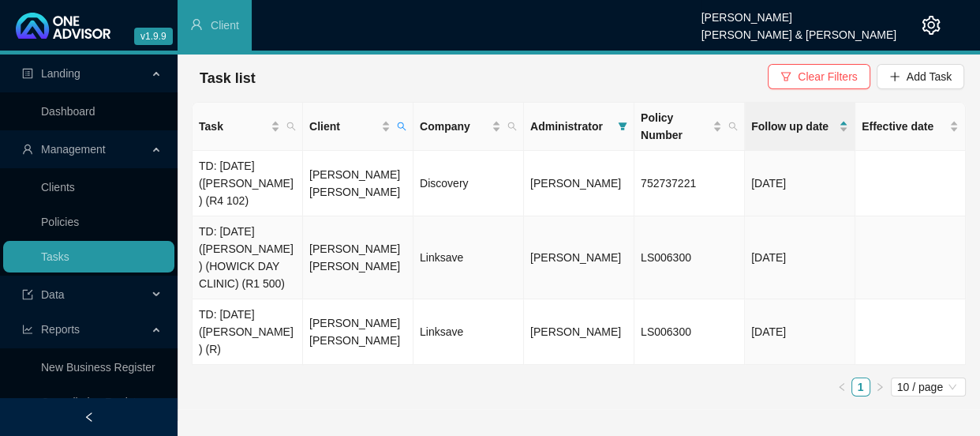
click at [353, 231] on td "[PERSON_NAME] [PERSON_NAME]" at bounding box center [358, 257] width 110 height 83
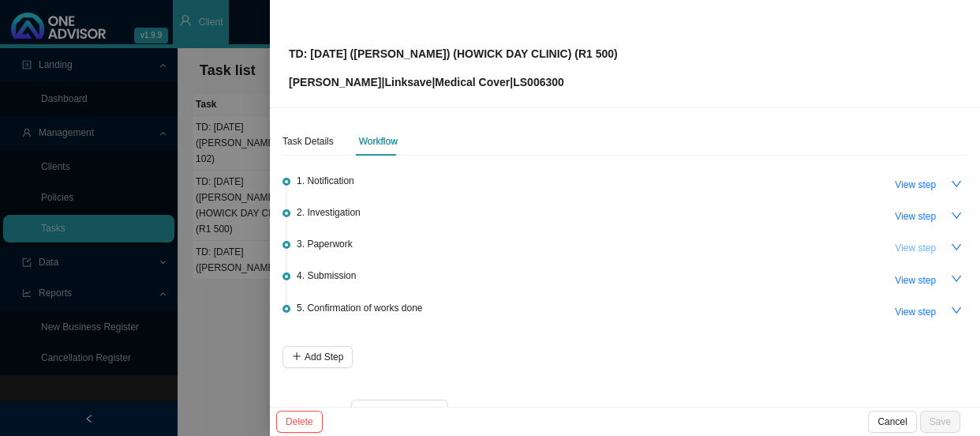
click at [898, 249] on span "View step" at bounding box center [915, 248] width 41 height 16
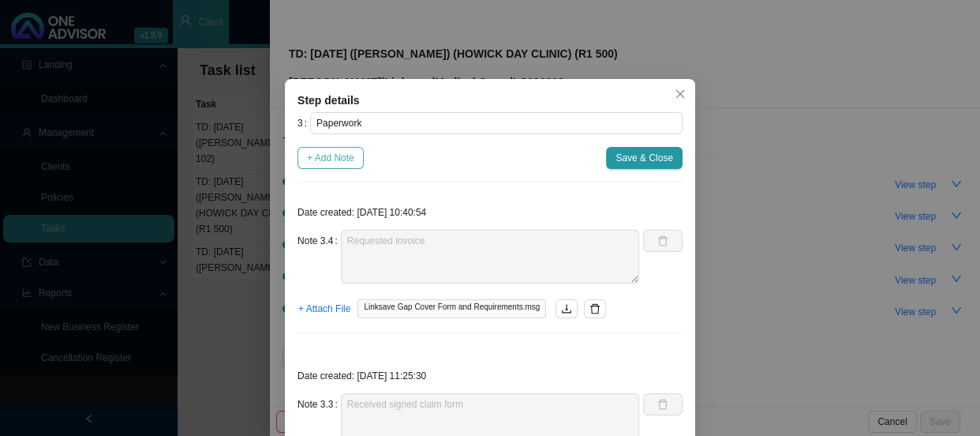
click at [323, 158] on span "+ Add Note" at bounding box center [330, 158] width 47 height 16
type textarea "Requested invoice"
type textarea "Received signed claim form"
type textarea "Sent claim form to be completed and requested invoice"
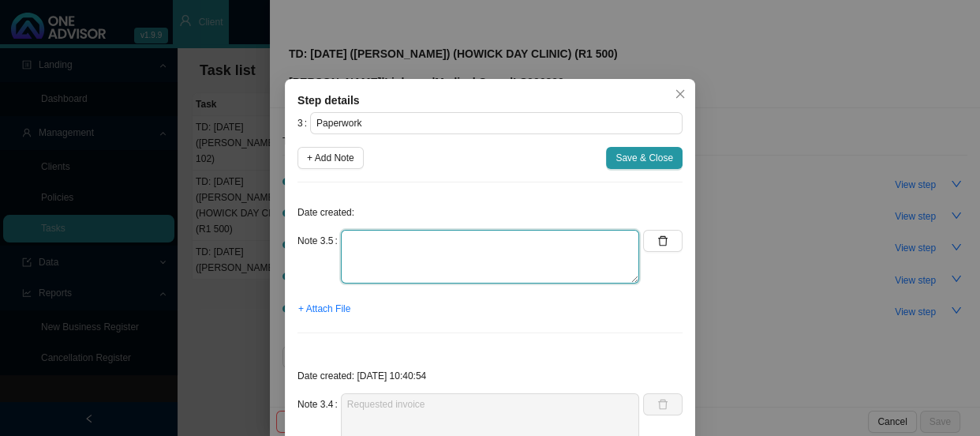
click at [369, 242] on textarea at bounding box center [490, 257] width 298 height 54
type textarea "r"
type textarea "Requested invoice"
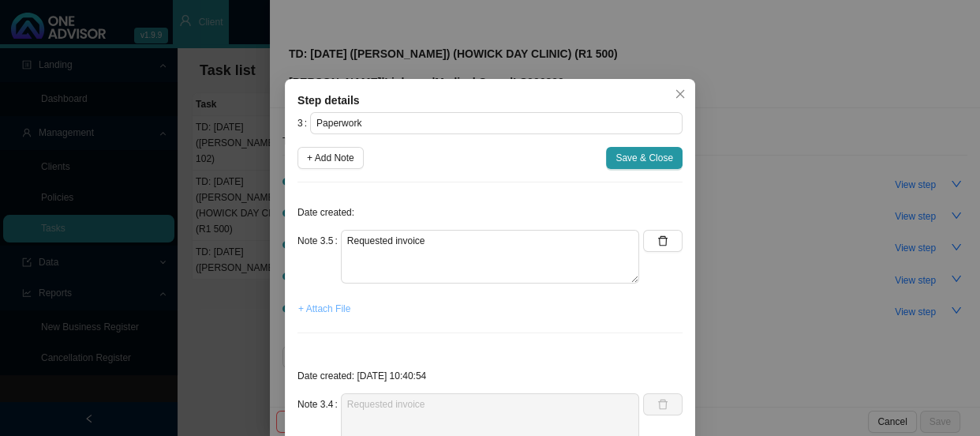
click at [323, 302] on span "+ Attach File" at bounding box center [324, 309] width 52 height 16
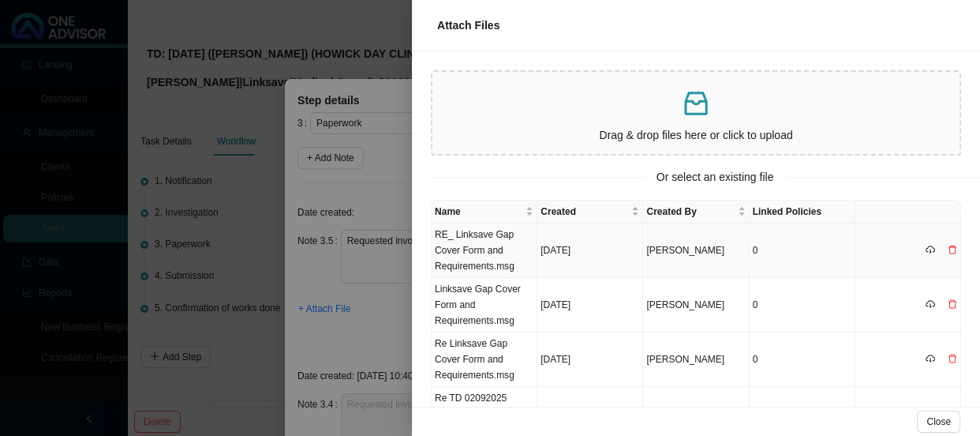
click at [468, 267] on td "RE_ Linksave Gap Cover Form and Requirements.msg" at bounding box center [485, 250] width 106 height 54
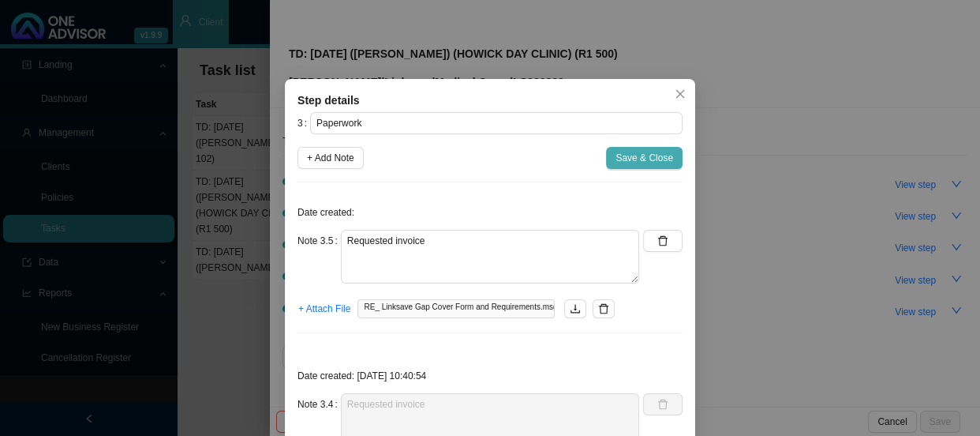
click at [639, 159] on span "Save & Close" at bounding box center [644, 158] width 58 height 16
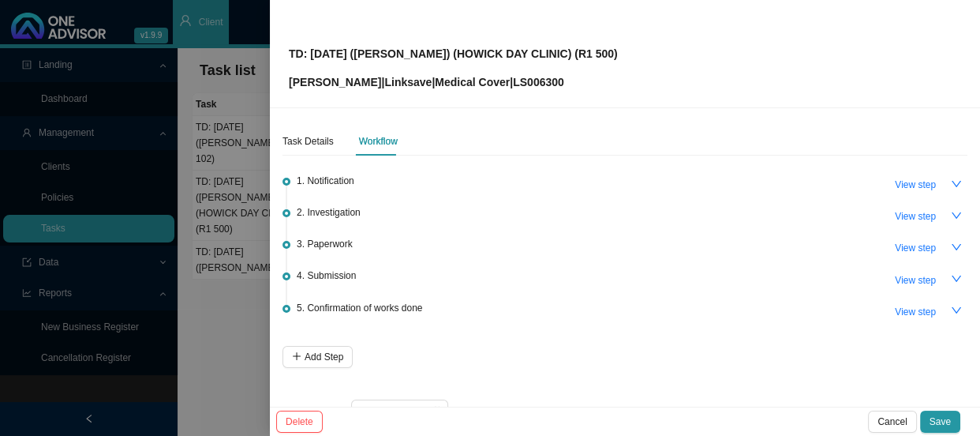
scroll to position [38, 0]
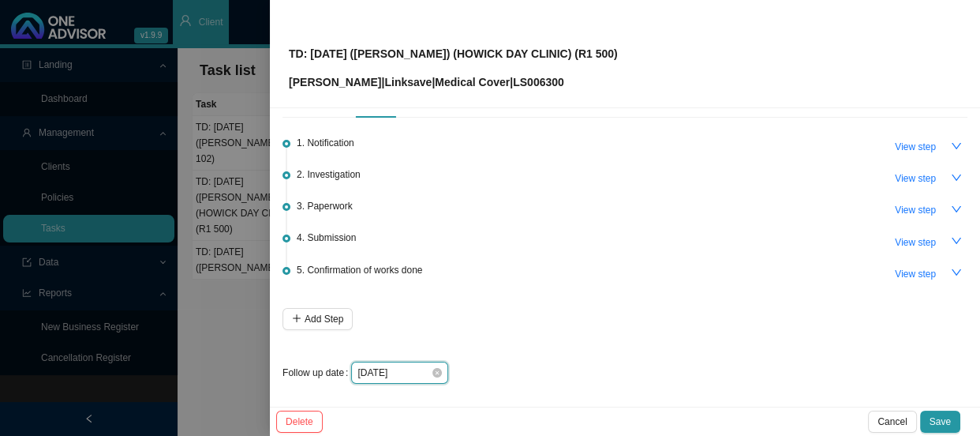
click at [391, 365] on input "[DATE]" at bounding box center [393, 373] width 73 height 16
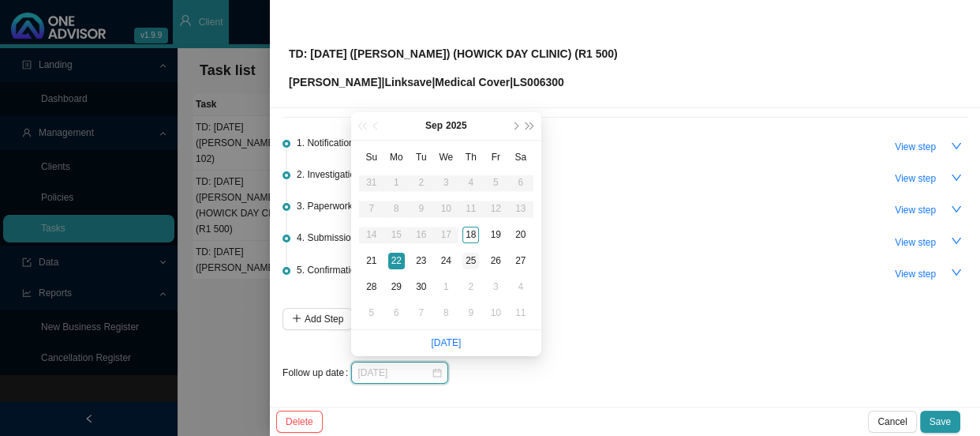
type input "[DATE]"
click at [466, 259] on div "25" at bounding box center [470, 260] width 17 height 17
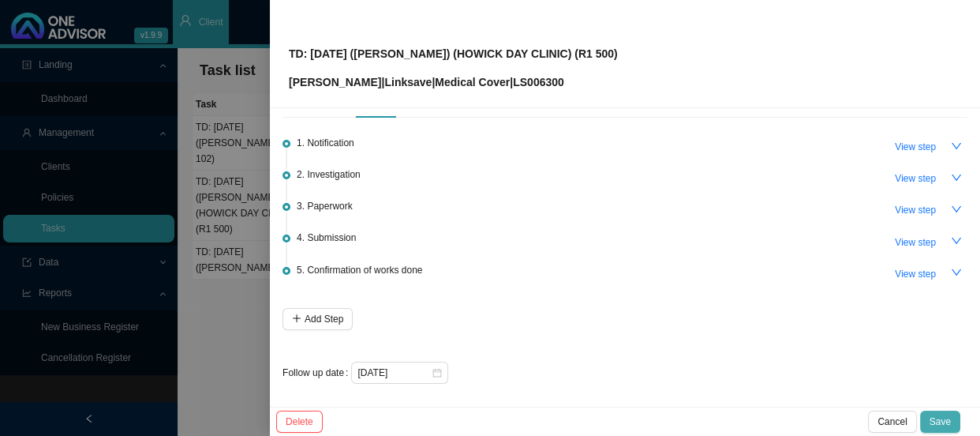
click at [938, 416] on span "Save" at bounding box center [939, 421] width 21 height 16
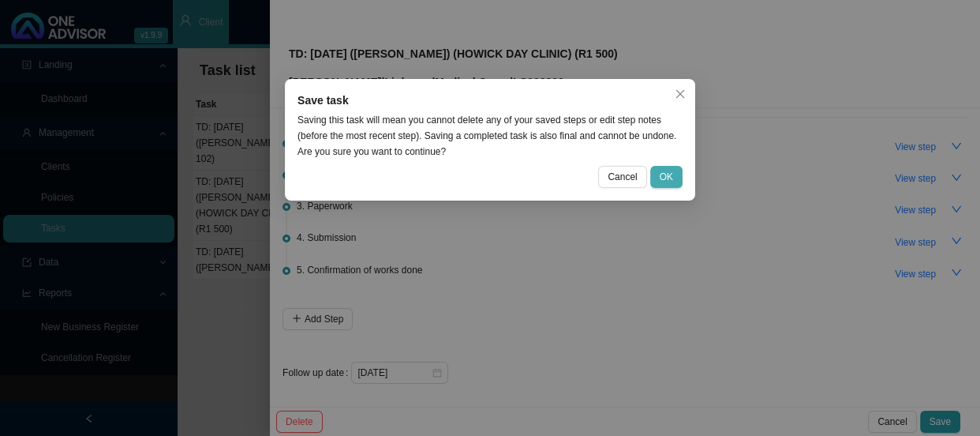
click at [671, 178] on span "OK" at bounding box center [666, 177] width 13 height 16
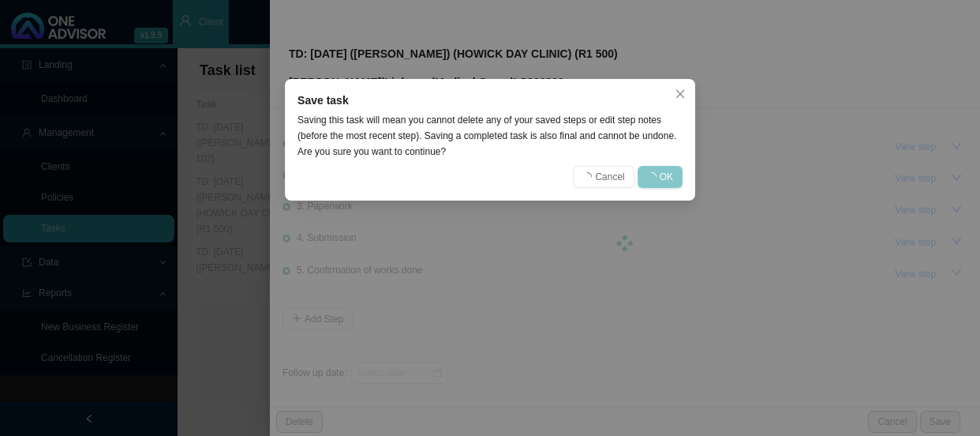
scroll to position [0, 0]
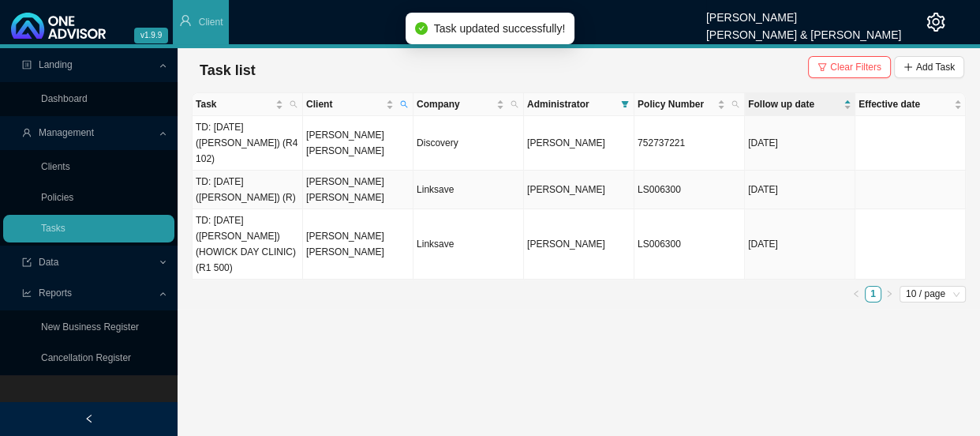
click at [331, 170] on td "[PERSON_NAME] [PERSON_NAME]" at bounding box center [358, 189] width 110 height 39
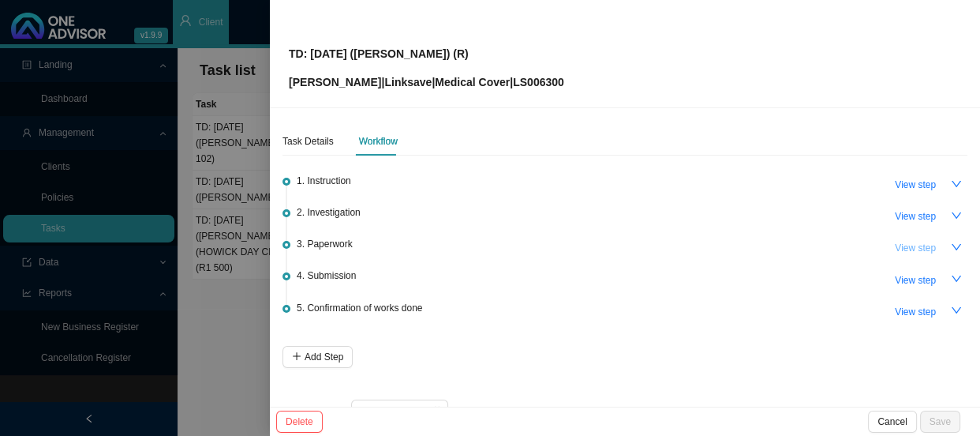
click at [921, 249] on span "View step" at bounding box center [915, 248] width 41 height 16
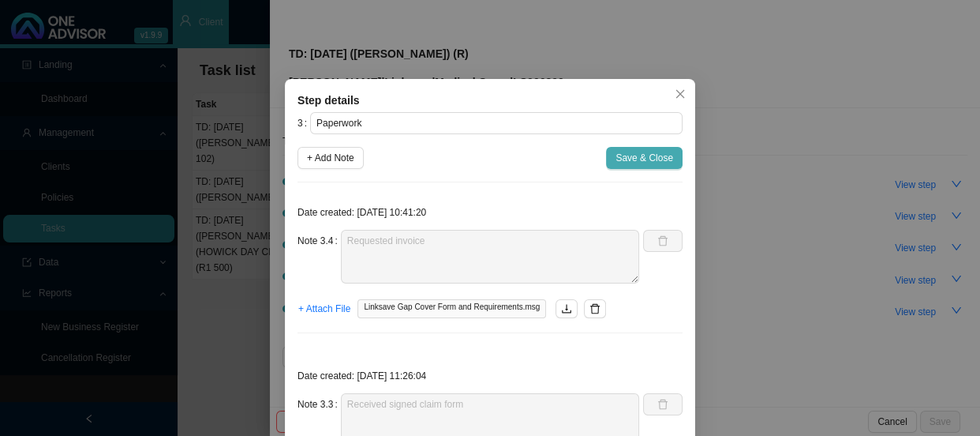
click at [627, 155] on span "Save & Close" at bounding box center [644, 158] width 58 height 16
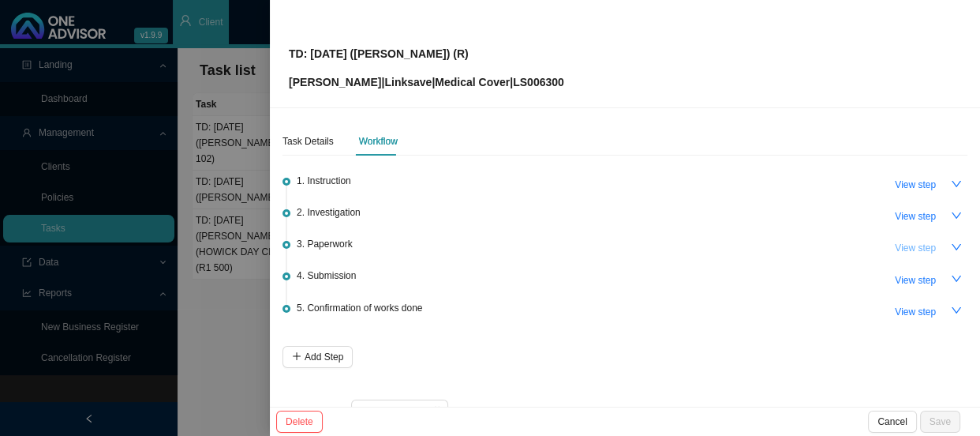
click at [914, 252] on span "View step" at bounding box center [915, 248] width 41 height 16
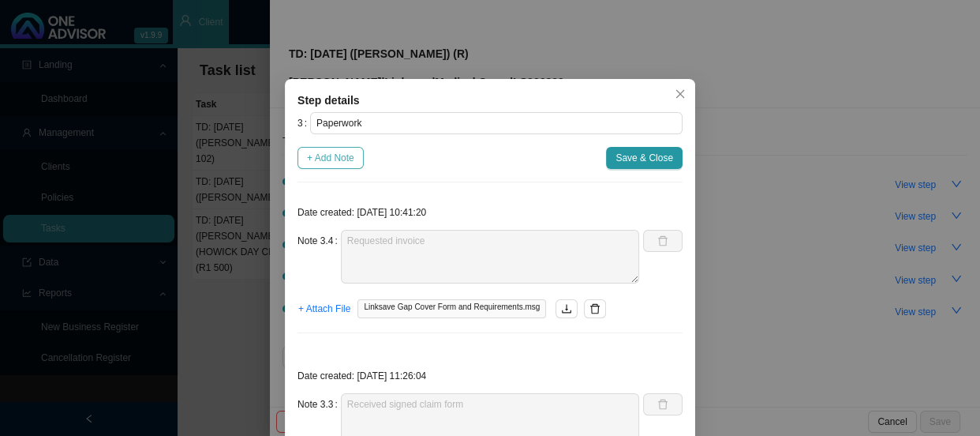
click at [356, 158] on button "+ Add Note" at bounding box center [330, 158] width 66 height 22
type textarea "Requested invoice"
type textarea "Received signed claim form"
type textarea "Sent claim form to be completed and requested invoice"
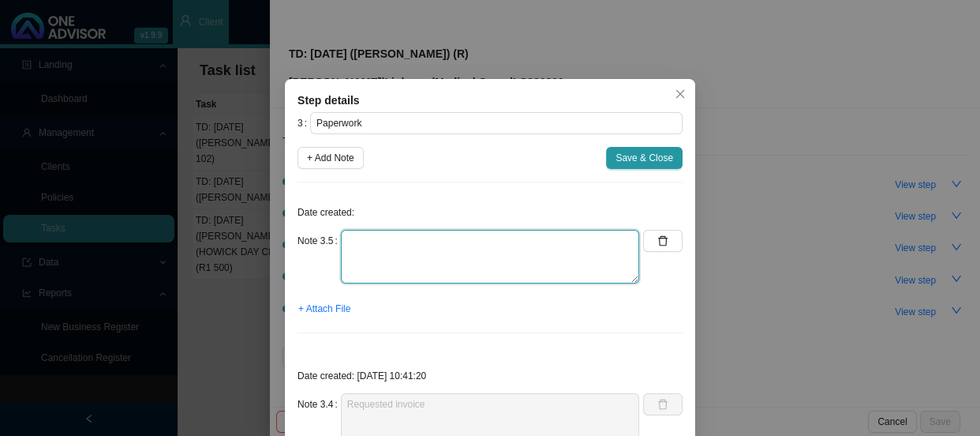
click at [445, 250] on textarea at bounding box center [490, 257] width 298 height 54
type textarea "Requested the invoice again"
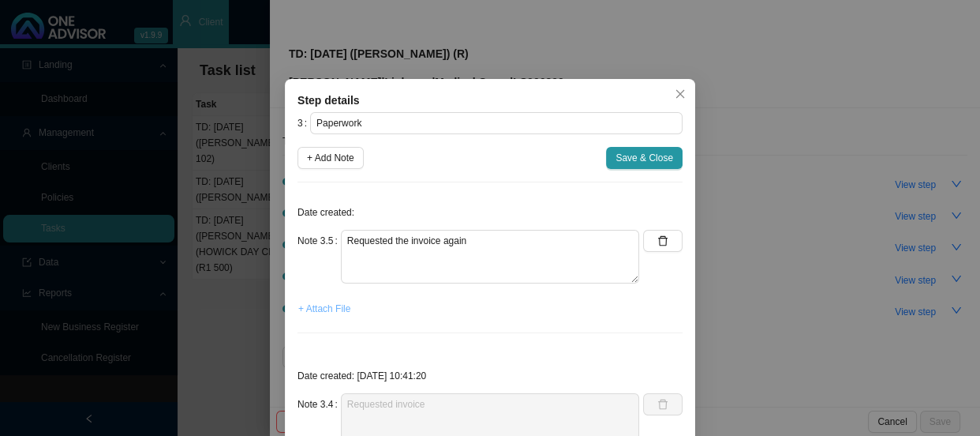
click at [321, 309] on span "+ Attach File" at bounding box center [324, 309] width 52 height 16
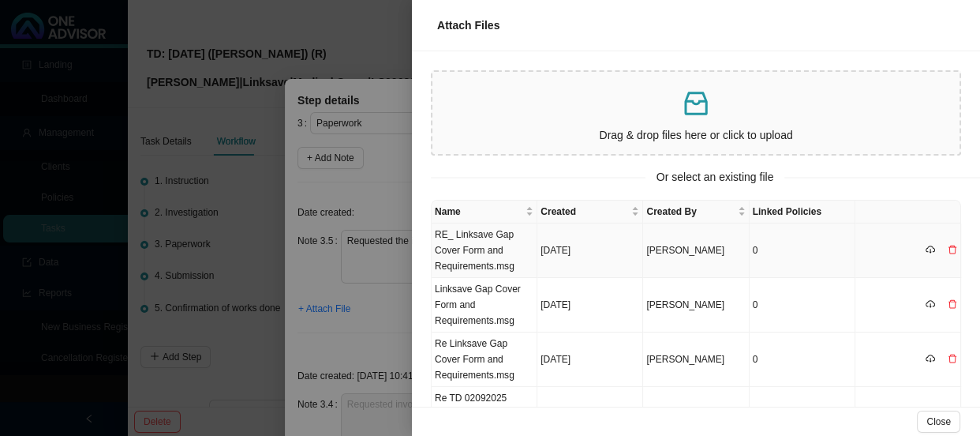
click at [489, 242] on td "RE_ Linksave Gap Cover Form and Requirements.msg" at bounding box center [485, 250] width 106 height 54
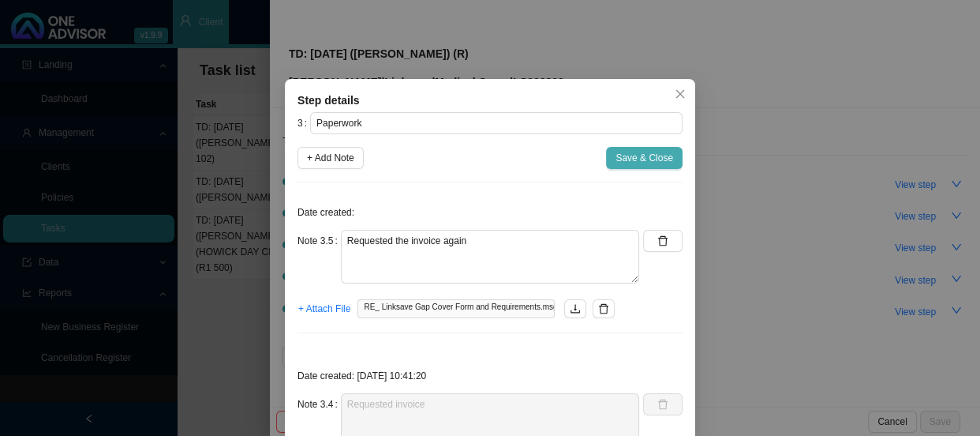
click at [620, 158] on span "Save & Close" at bounding box center [644, 158] width 58 height 16
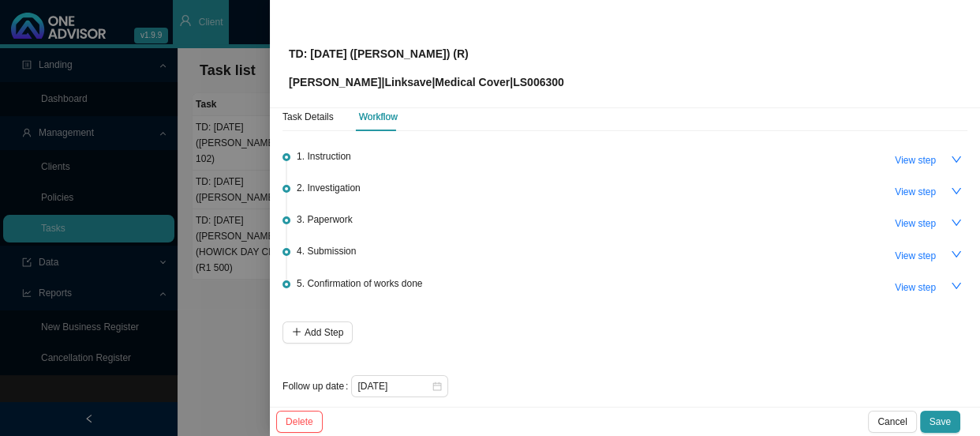
scroll to position [38, 0]
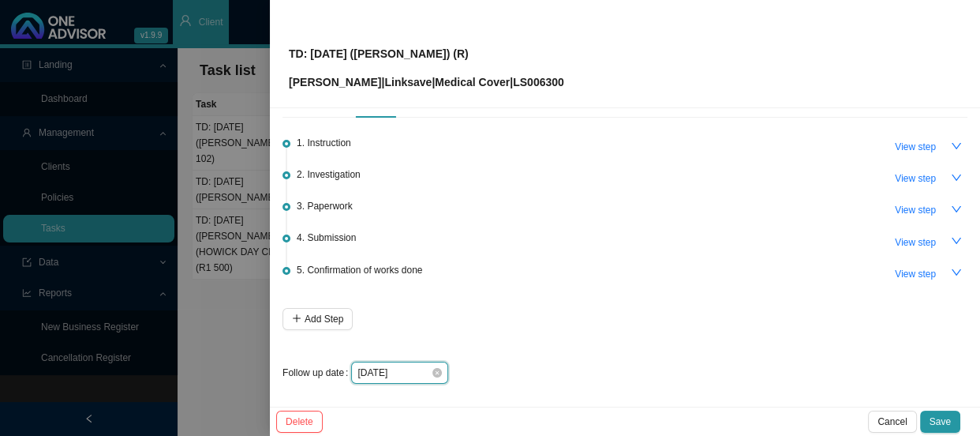
click at [417, 370] on input "[DATE]" at bounding box center [393, 373] width 73 height 16
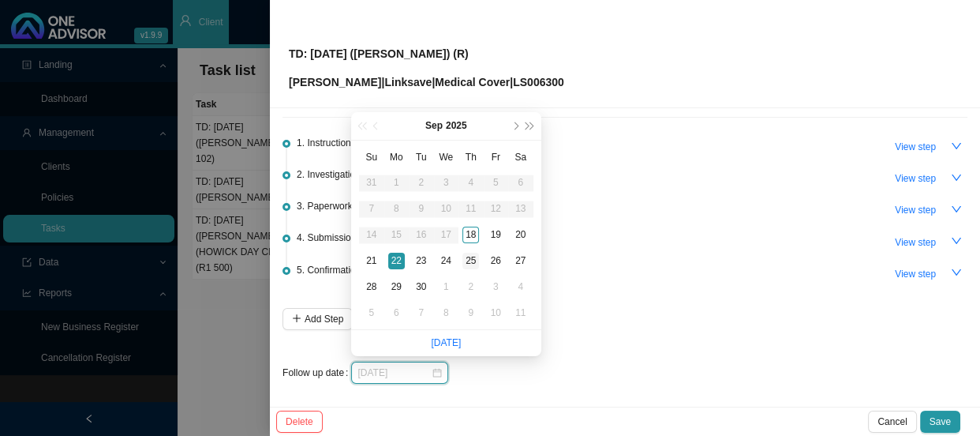
type input "[DATE]"
click at [467, 257] on div "25" at bounding box center [470, 260] width 17 height 17
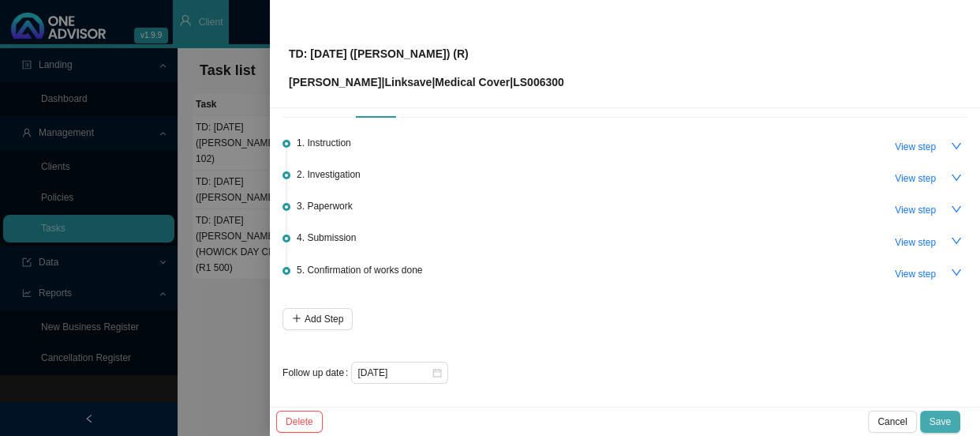
click at [944, 413] on span "Save" at bounding box center [939, 421] width 21 height 16
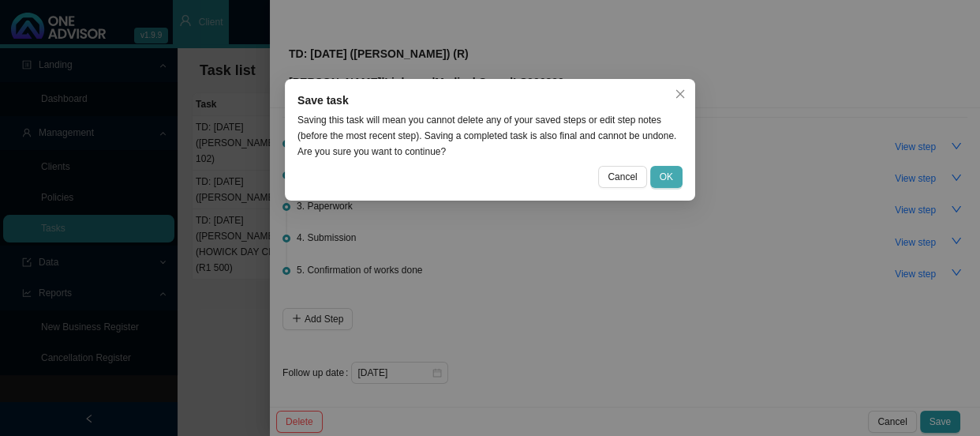
click at [660, 174] on span "OK" at bounding box center [666, 177] width 13 height 16
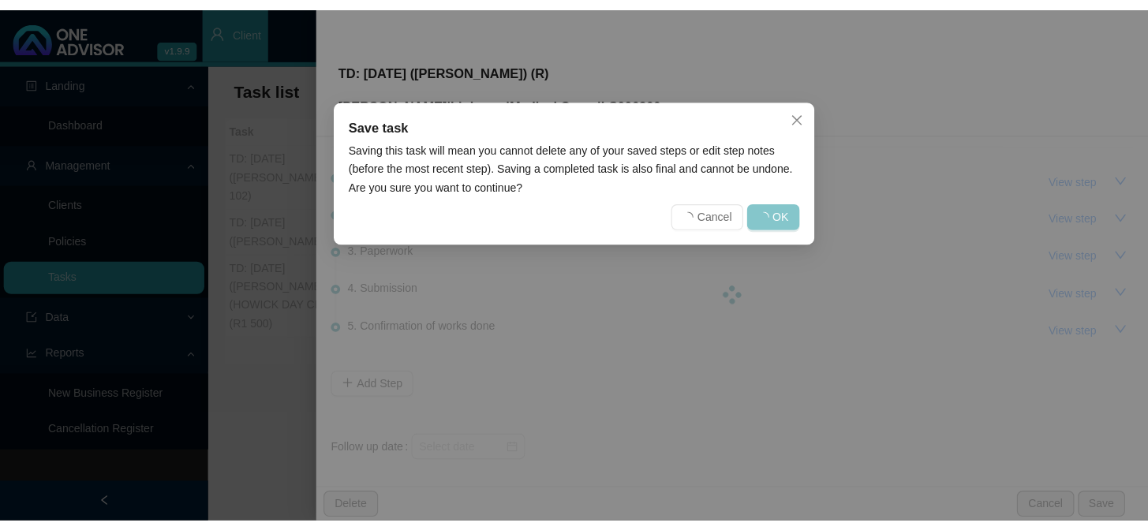
scroll to position [0, 0]
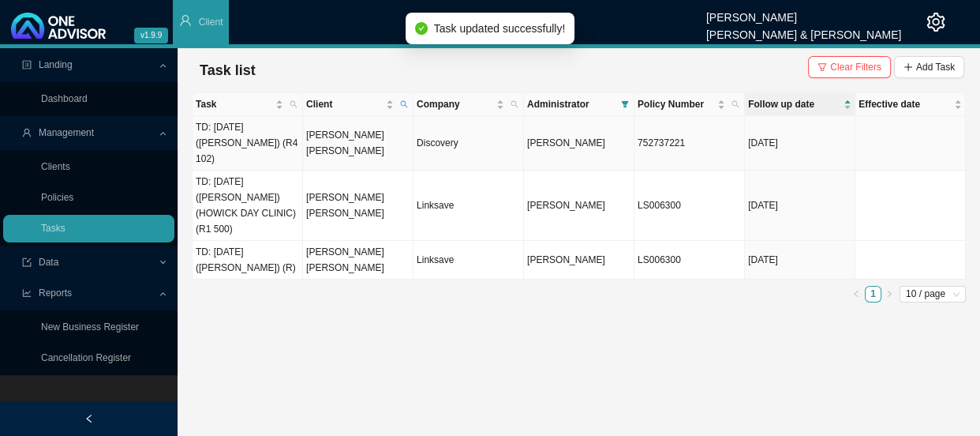
click at [341, 137] on td "[PERSON_NAME] [PERSON_NAME]" at bounding box center [358, 143] width 110 height 54
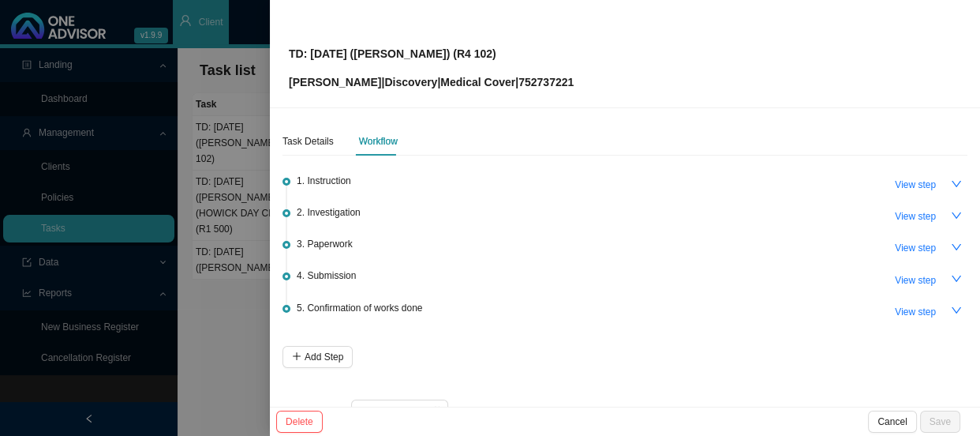
click at [226, 268] on div at bounding box center [490, 218] width 980 height 436
